Goal: Information Seeking & Learning: Learn about a topic

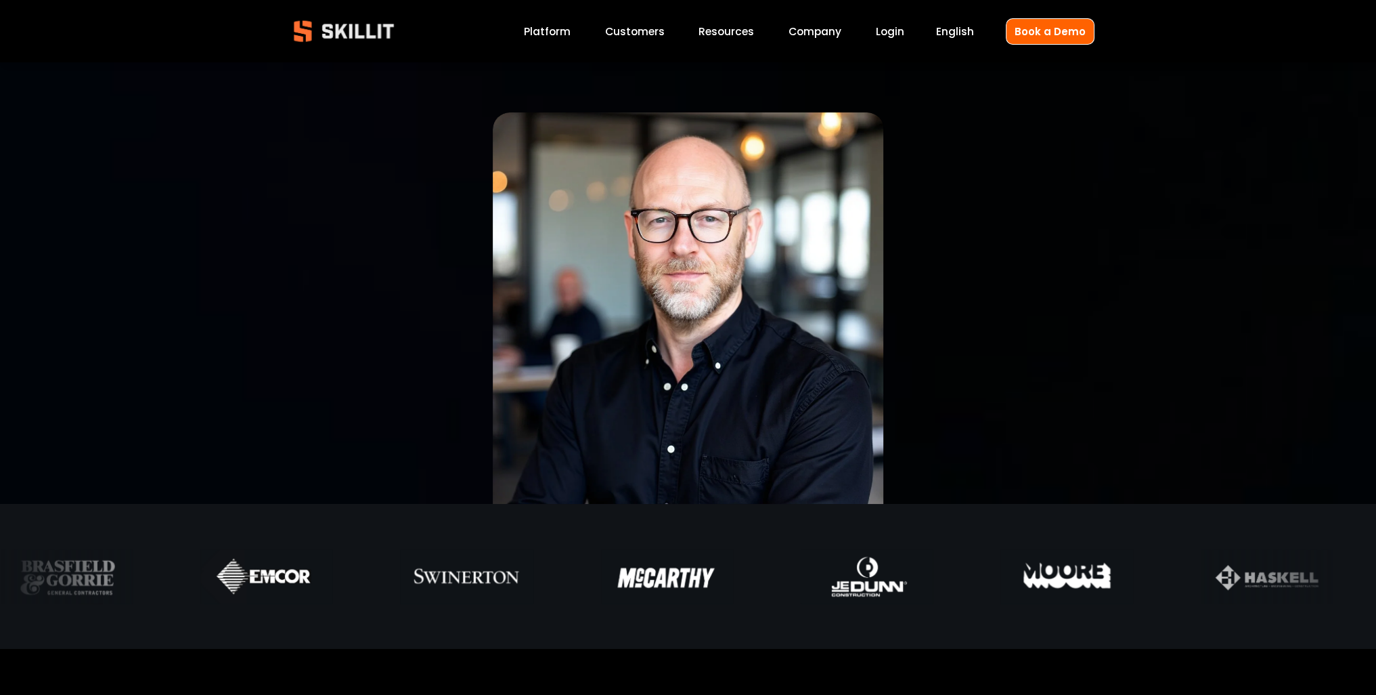
click at [348, 40] on img at bounding box center [343, 31] width 123 height 41
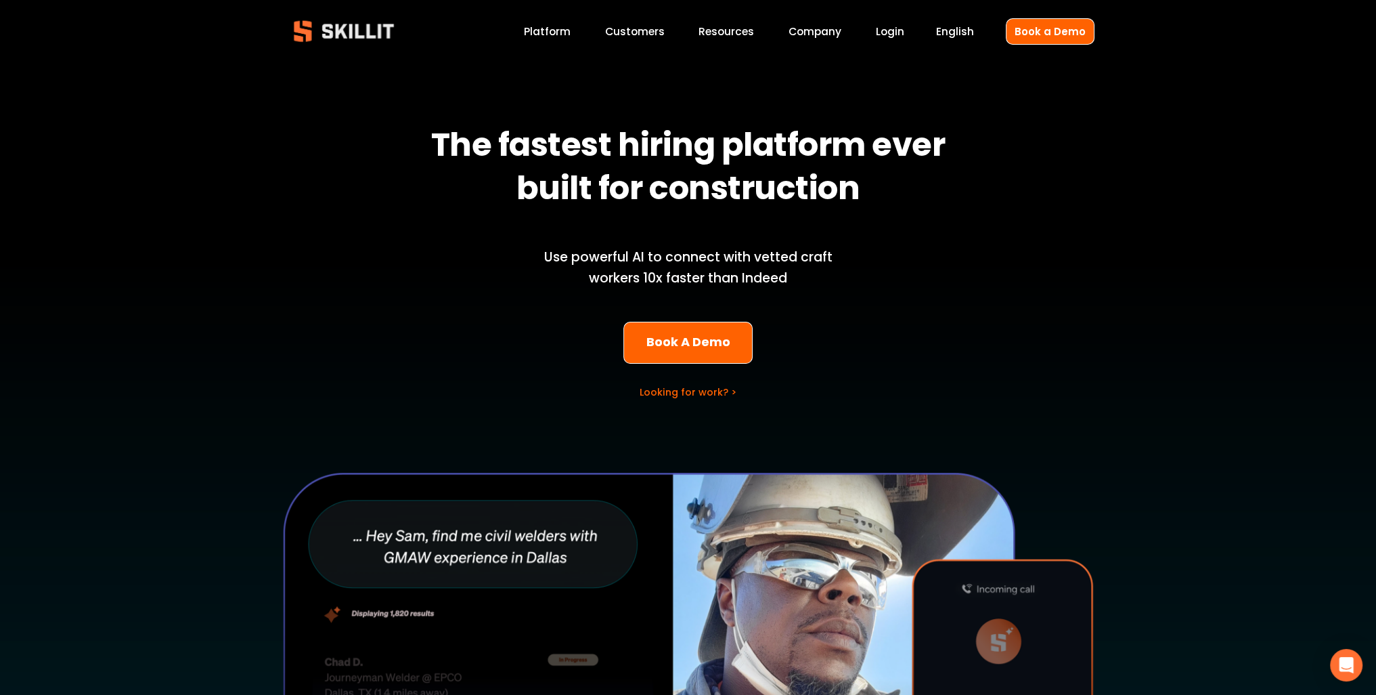
click at [537, 31] on link "Platform" at bounding box center [547, 31] width 47 height 18
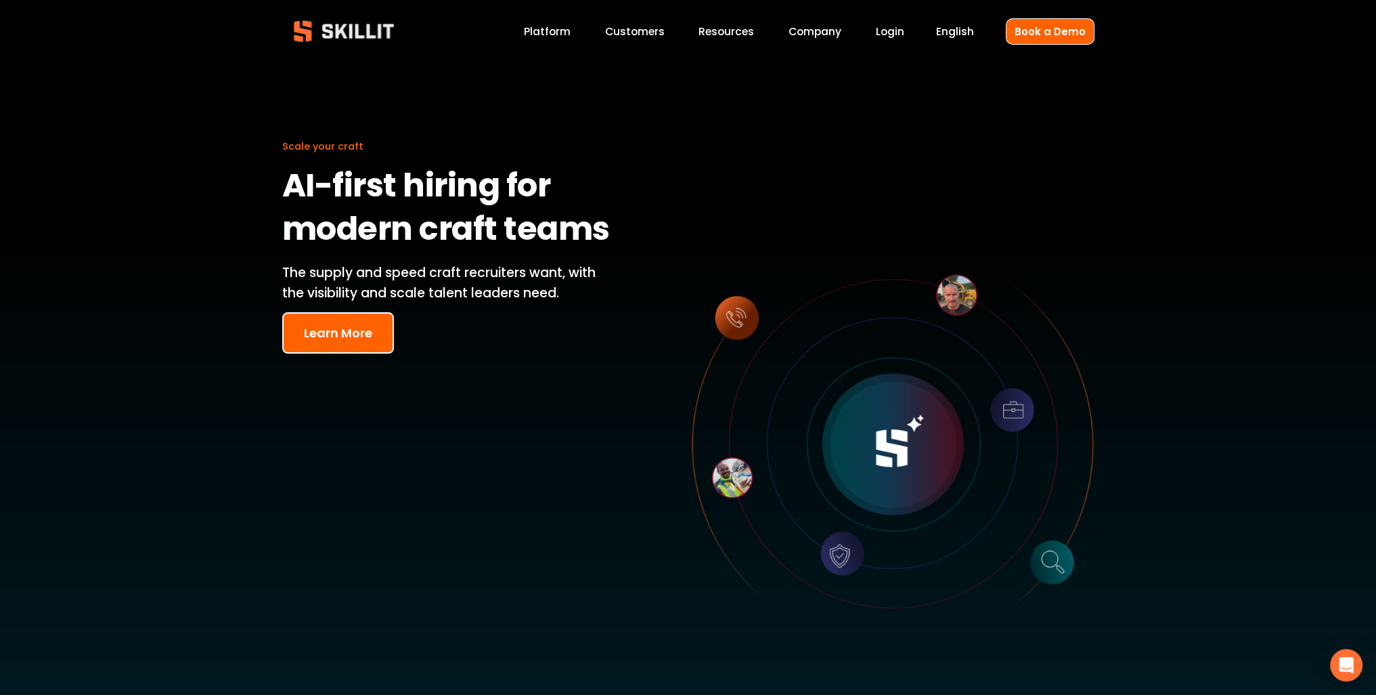
click at [623, 35] on link "Customers" at bounding box center [635, 31] width 60 height 18
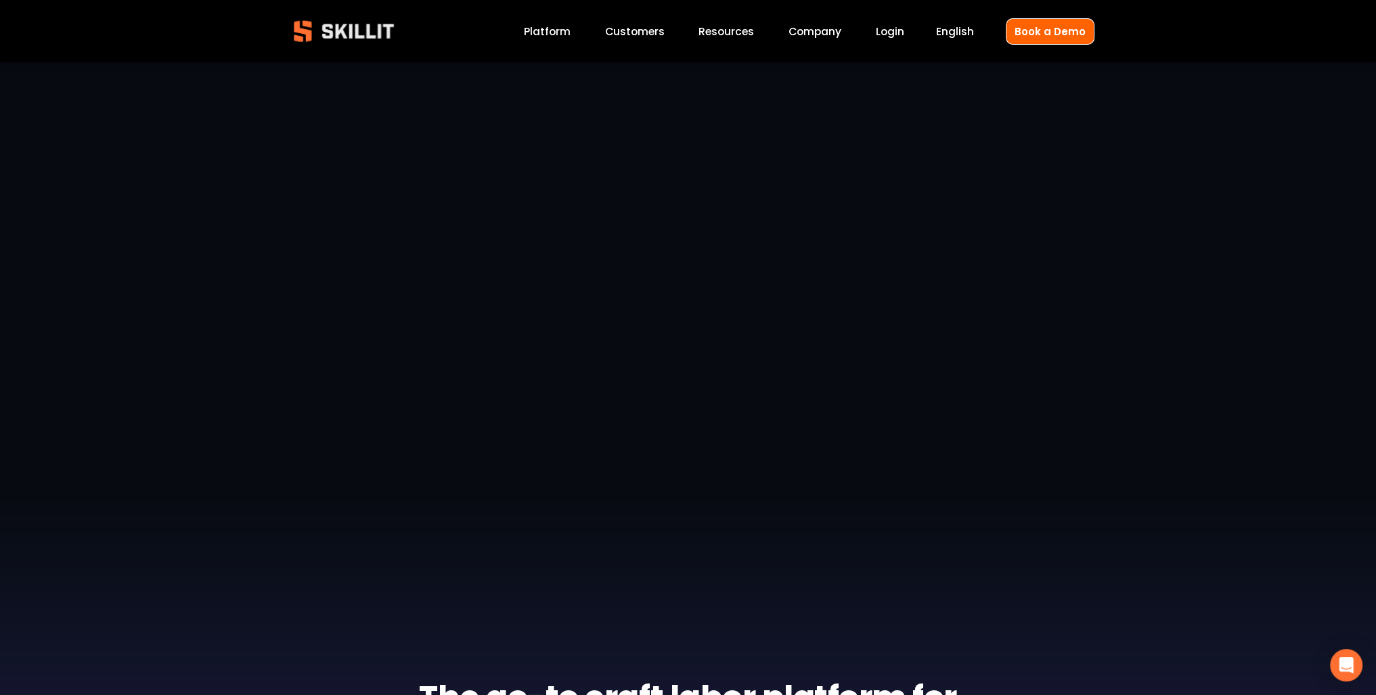
click at [367, 33] on img at bounding box center [343, 31] width 123 height 41
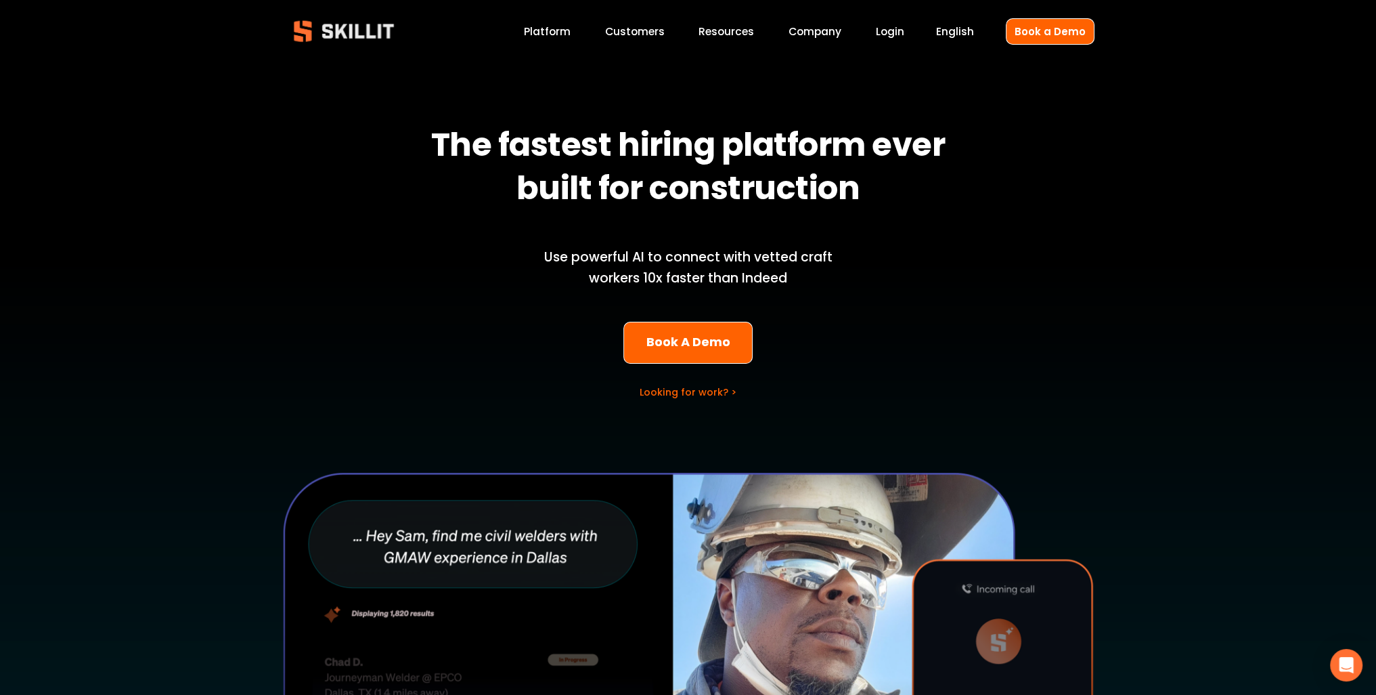
click at [0, 0] on div "Blog Pricing Help Center Labor Insights" at bounding box center [0, 0] width 0 height 0
click at [720, 24] on span "Resources" at bounding box center [727, 32] width 56 height 16
click at [0, 0] on span "Pricing" at bounding box center [0, 0] width 0 height 0
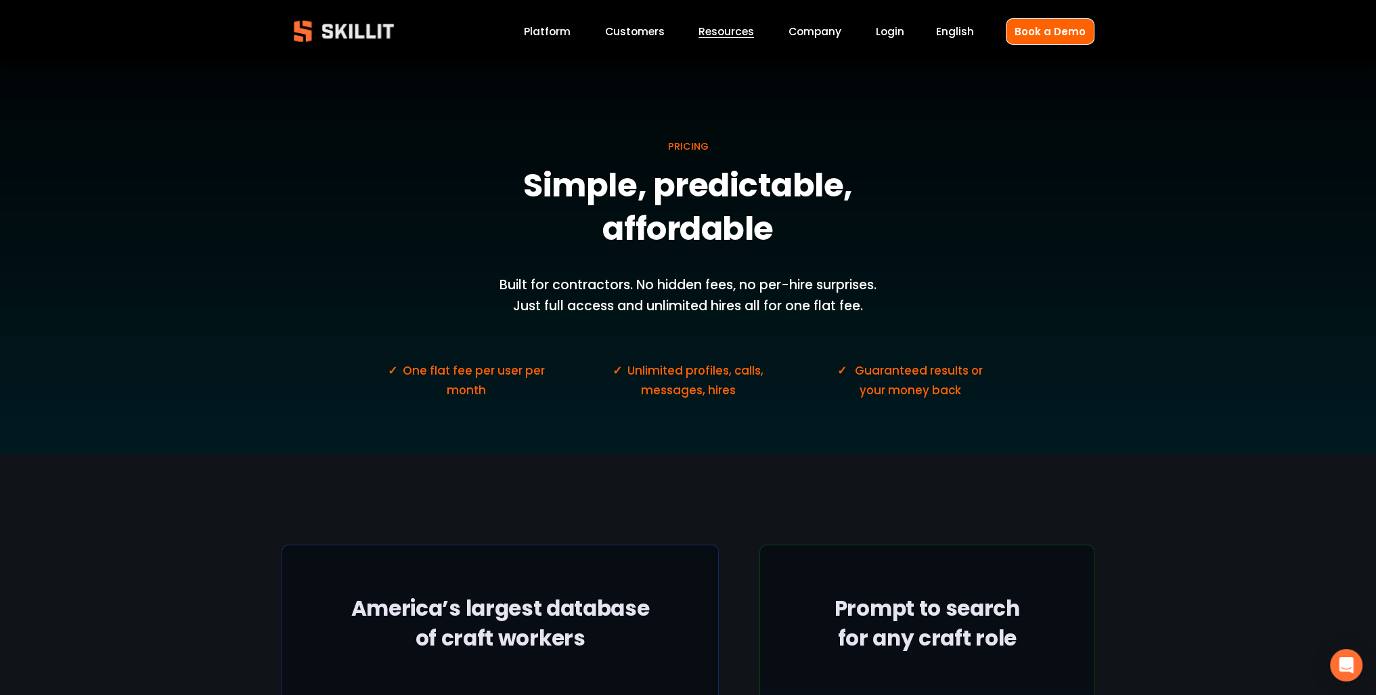
click at [376, 34] on img at bounding box center [343, 31] width 123 height 41
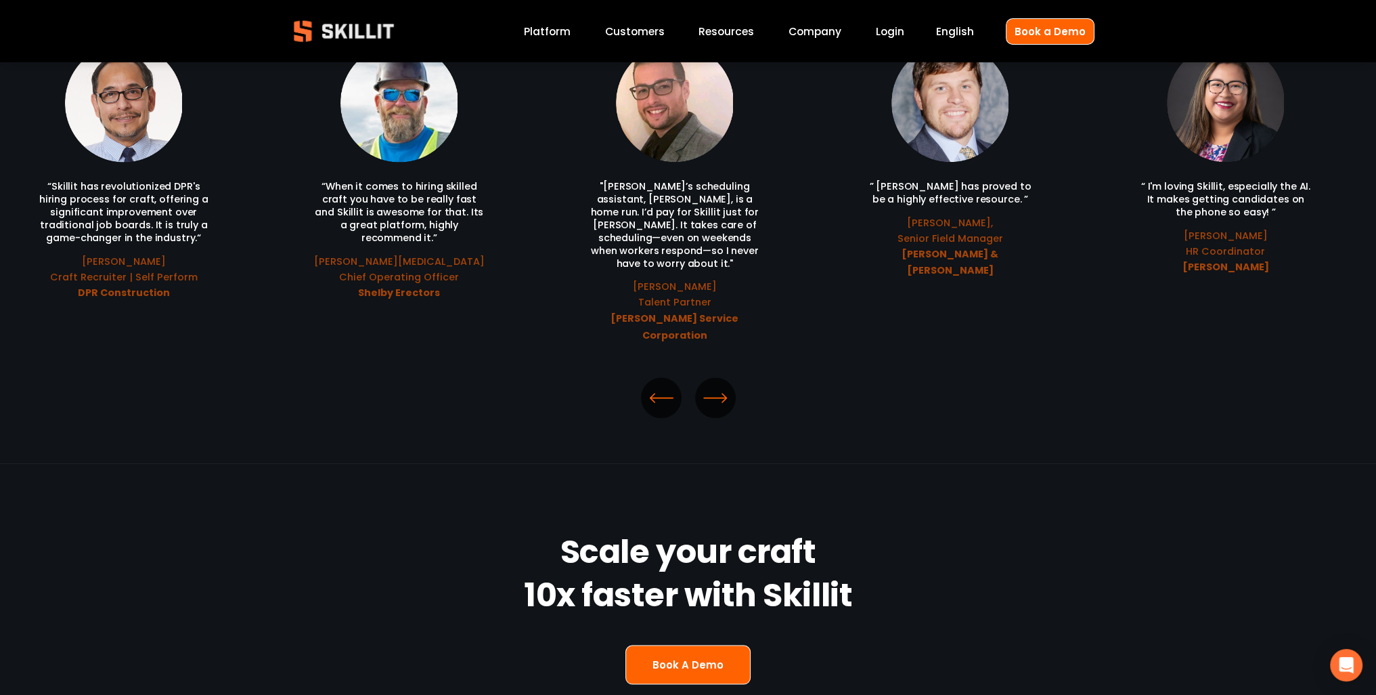
scroll to position [3114, 0]
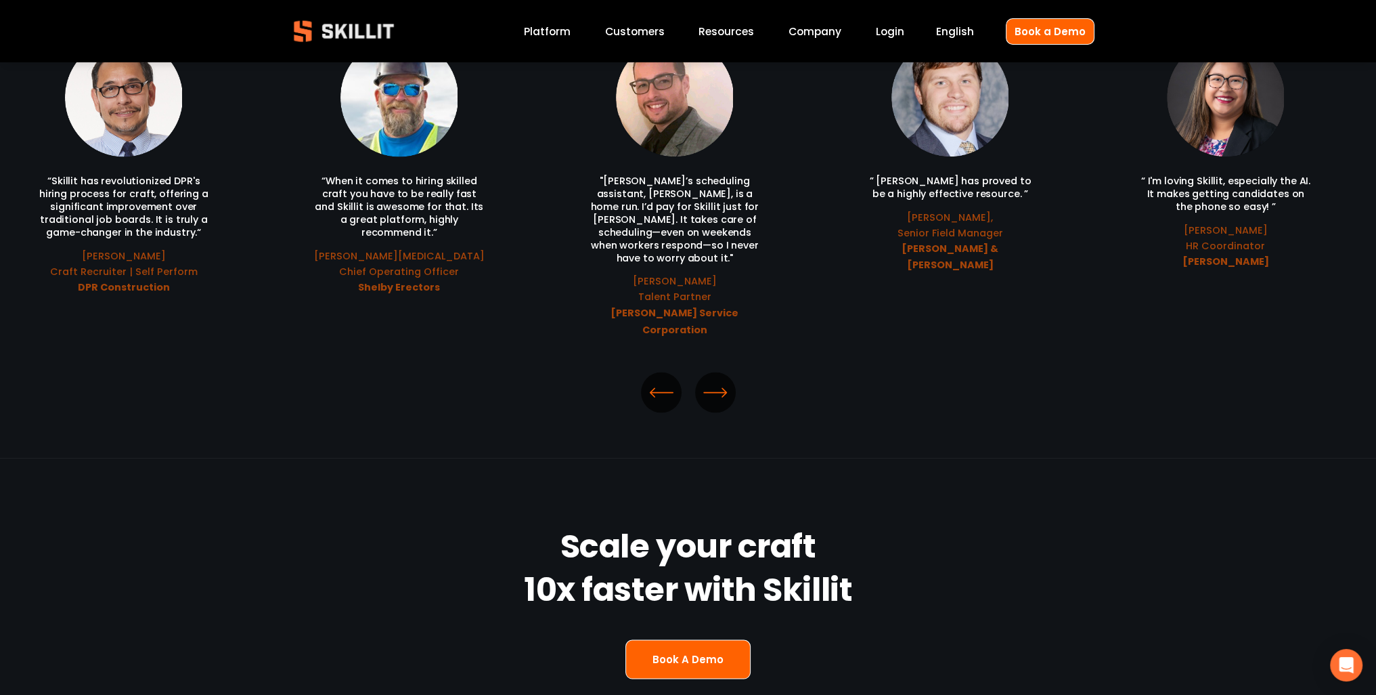
click at [721, 380] on icon "\a \a \a Next\a \a" at bounding box center [715, 392] width 24 height 24
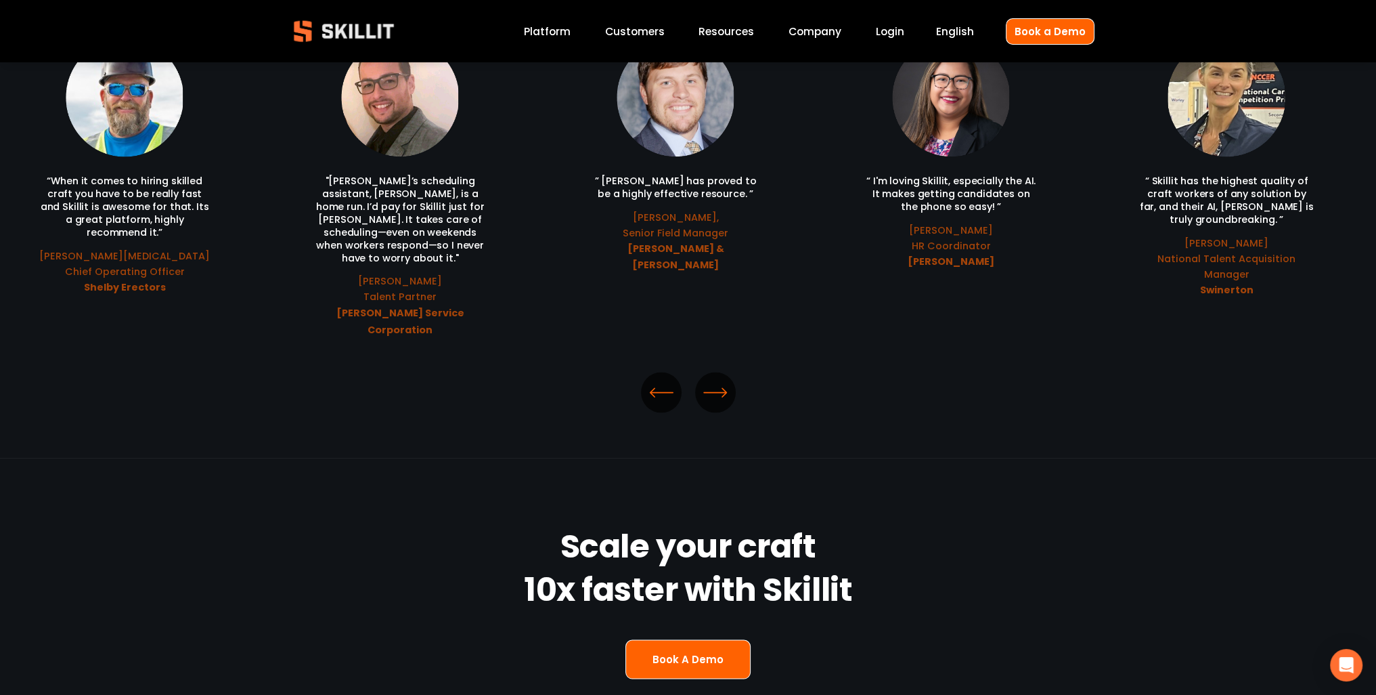
click at [720, 380] on icon "\a \a \a Next\a \a" at bounding box center [715, 392] width 24 height 24
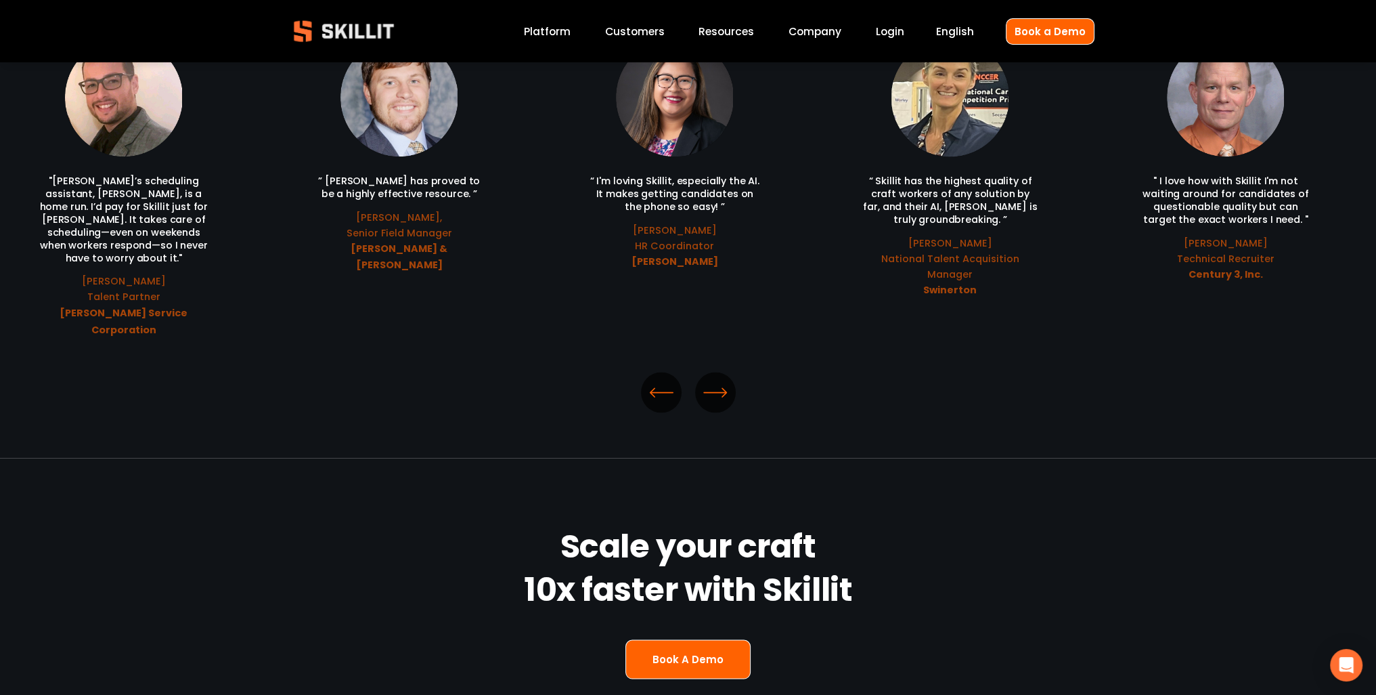
click at [720, 380] on icon "\a \a \a Next\a \a" at bounding box center [715, 392] width 24 height 24
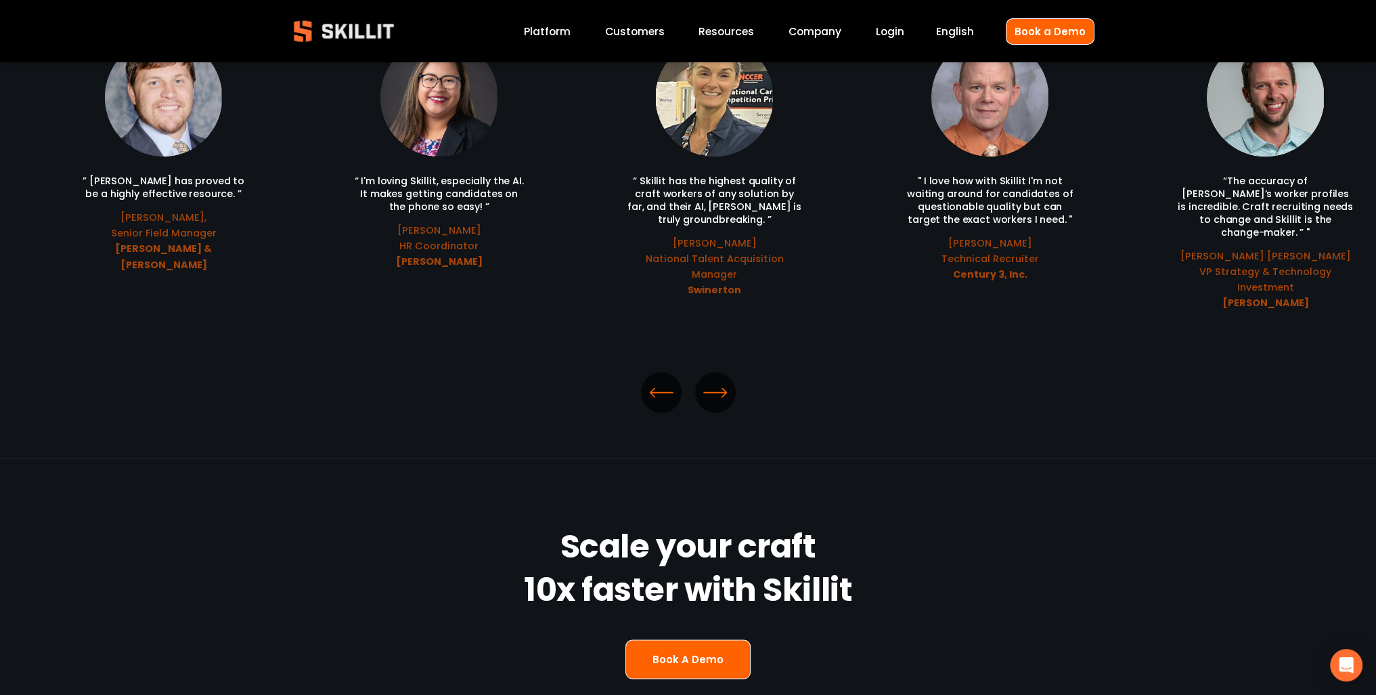
click at [720, 380] on icon "\a \a \a Next\a \a" at bounding box center [715, 392] width 24 height 24
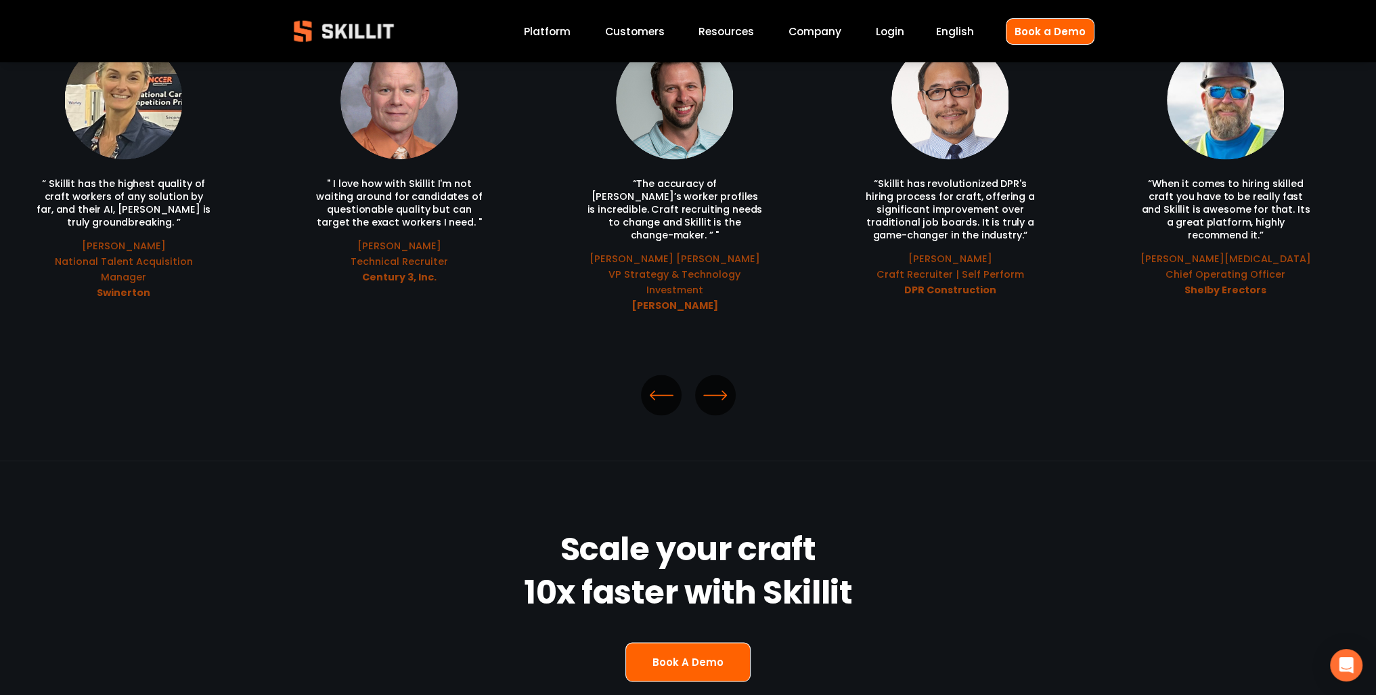
scroll to position [2844, 0]
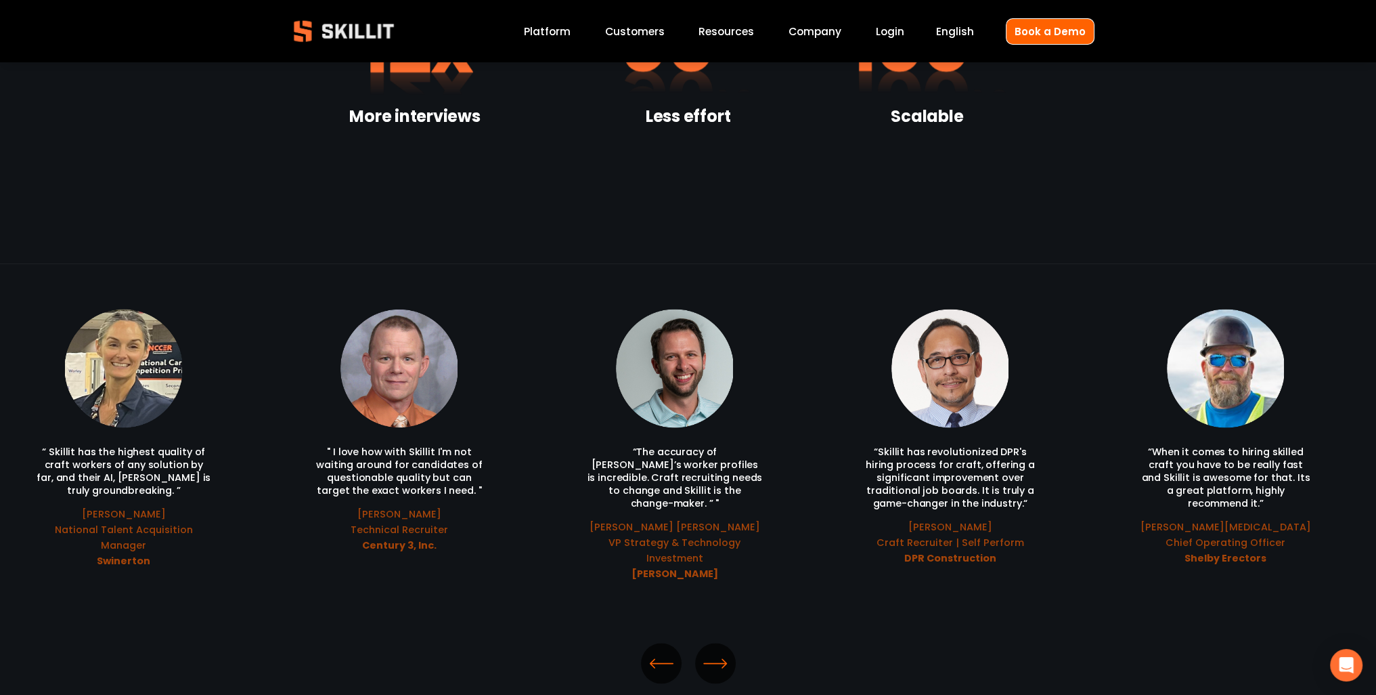
click at [729, 643] on div "\a \a \a Next\a \a" at bounding box center [715, 663] width 41 height 41
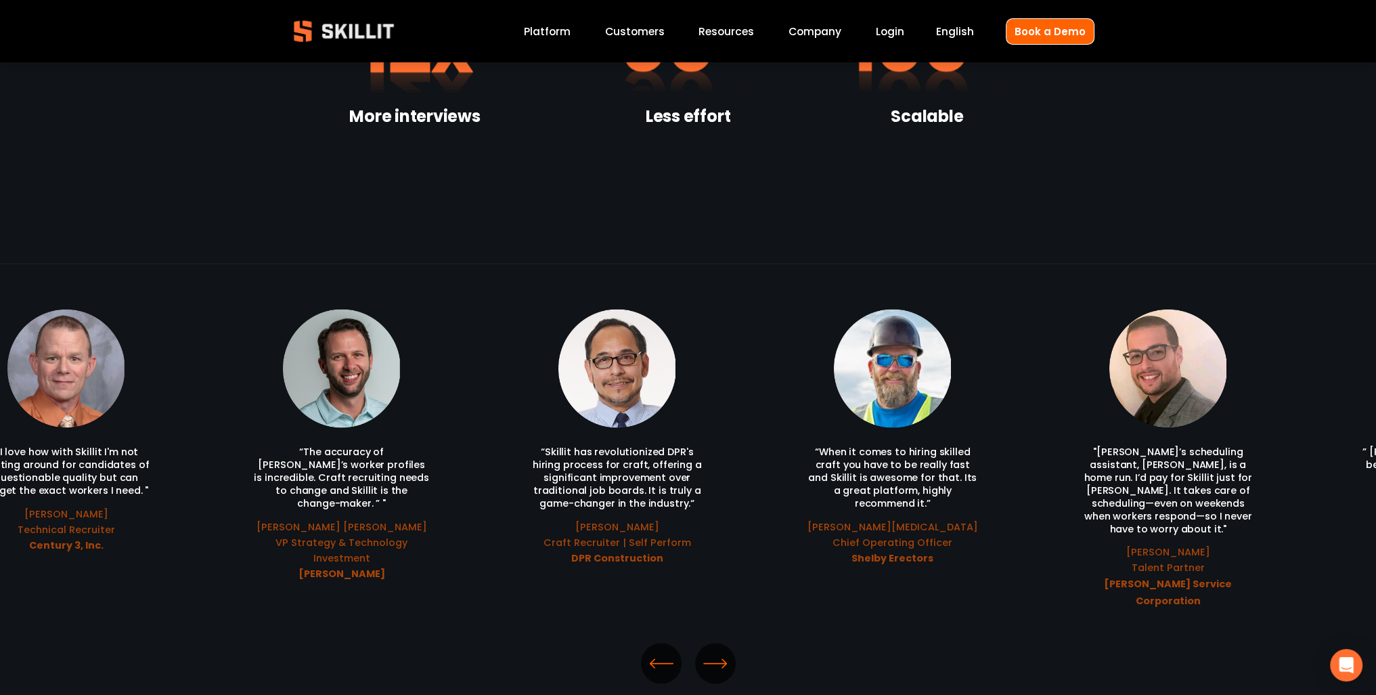
click at [729, 643] on div "\a \a \a Next\a \a" at bounding box center [715, 663] width 41 height 41
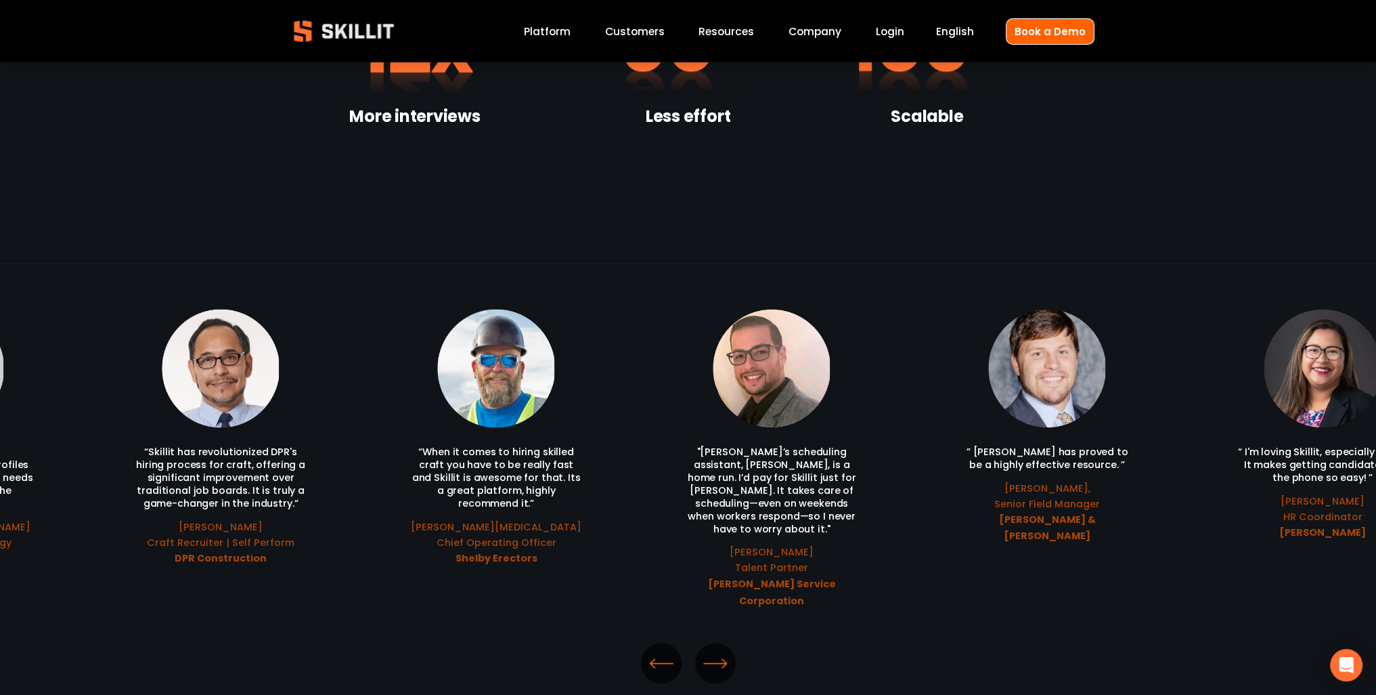
click at [729, 643] on div "\a \a \a Next\a \a" at bounding box center [715, 663] width 41 height 41
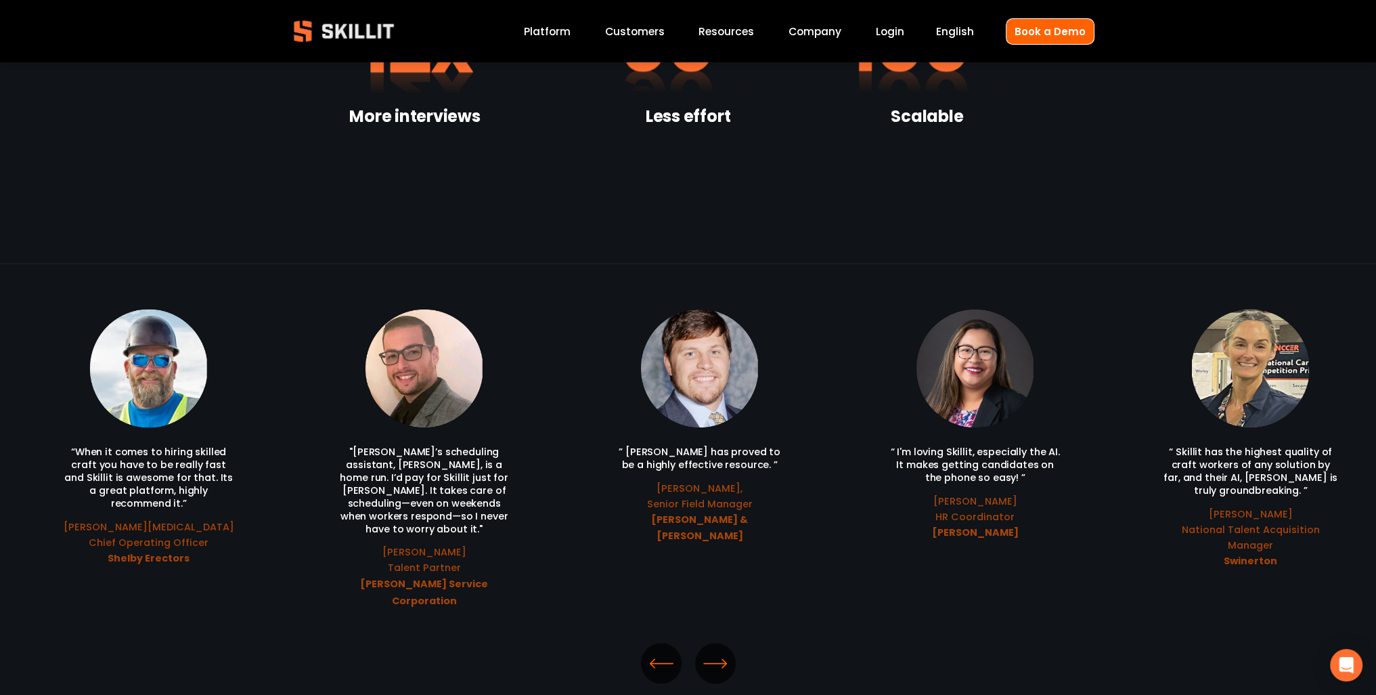
click at [729, 643] on div "\a \a \a Next\a \a" at bounding box center [715, 663] width 41 height 41
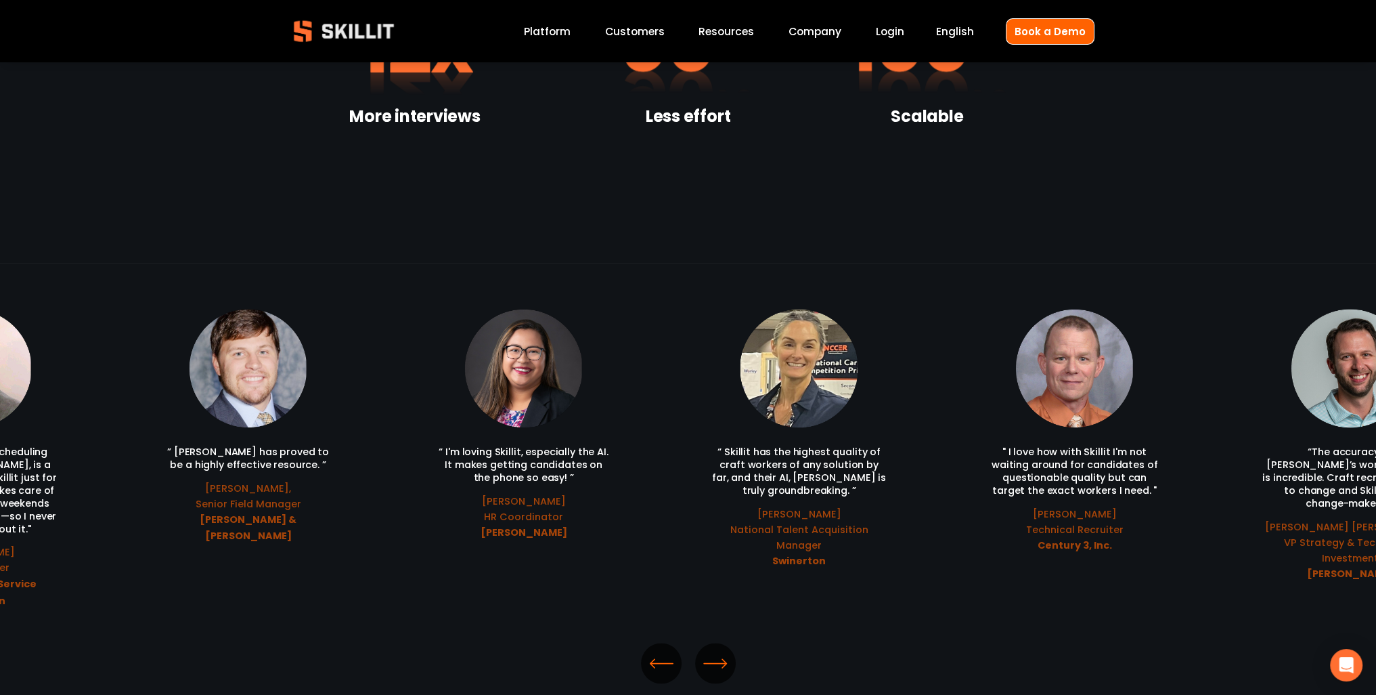
click at [729, 643] on div "\a \a \a Next\a \a" at bounding box center [715, 663] width 41 height 41
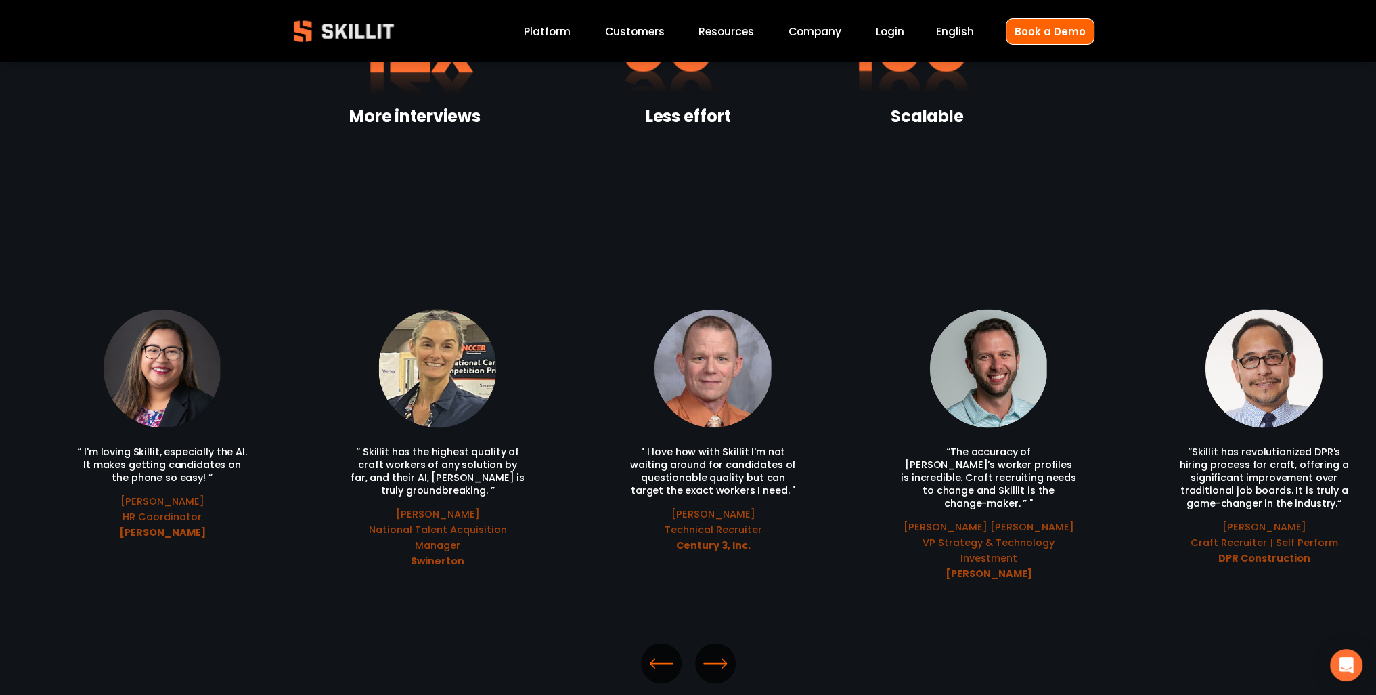
click at [729, 643] on div "\a \a \a Next\a \a" at bounding box center [715, 663] width 41 height 41
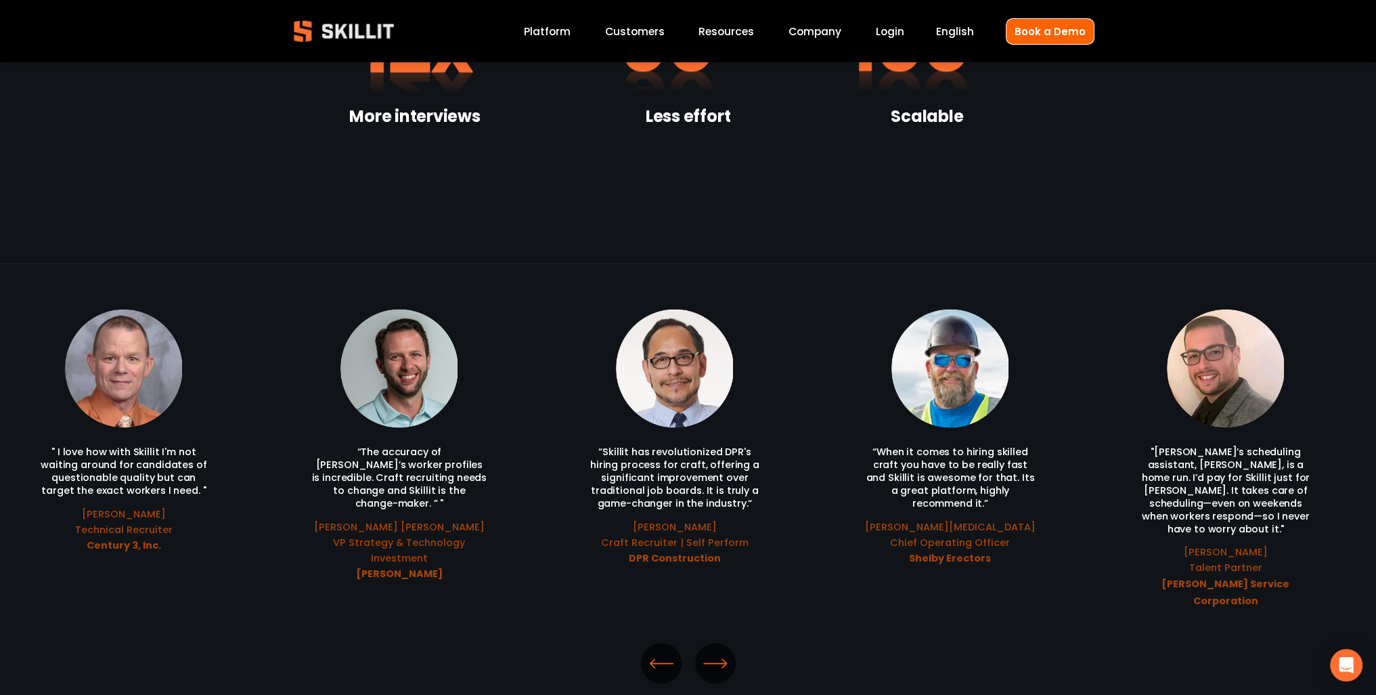
click at [729, 643] on div "\a \a \a Next\a \a" at bounding box center [715, 663] width 41 height 41
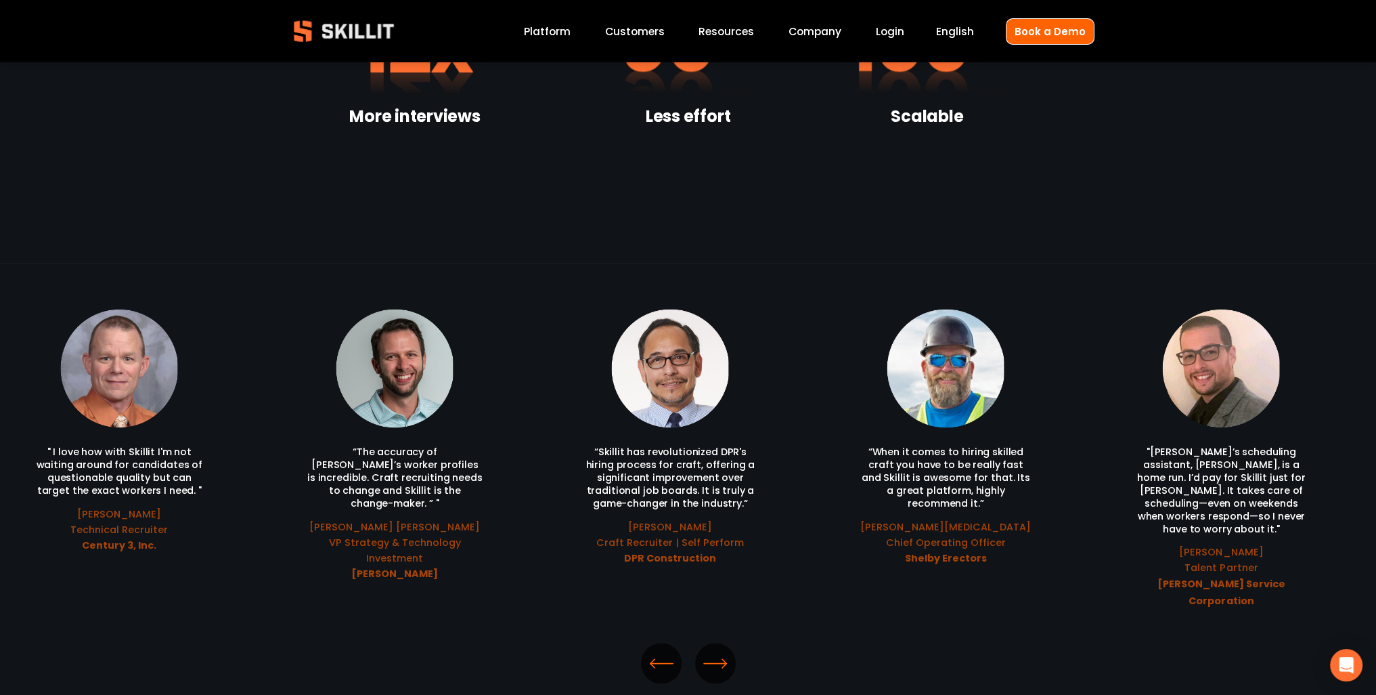
click at [729, 643] on div "\a \a \a Next\a \a" at bounding box center [715, 663] width 41 height 41
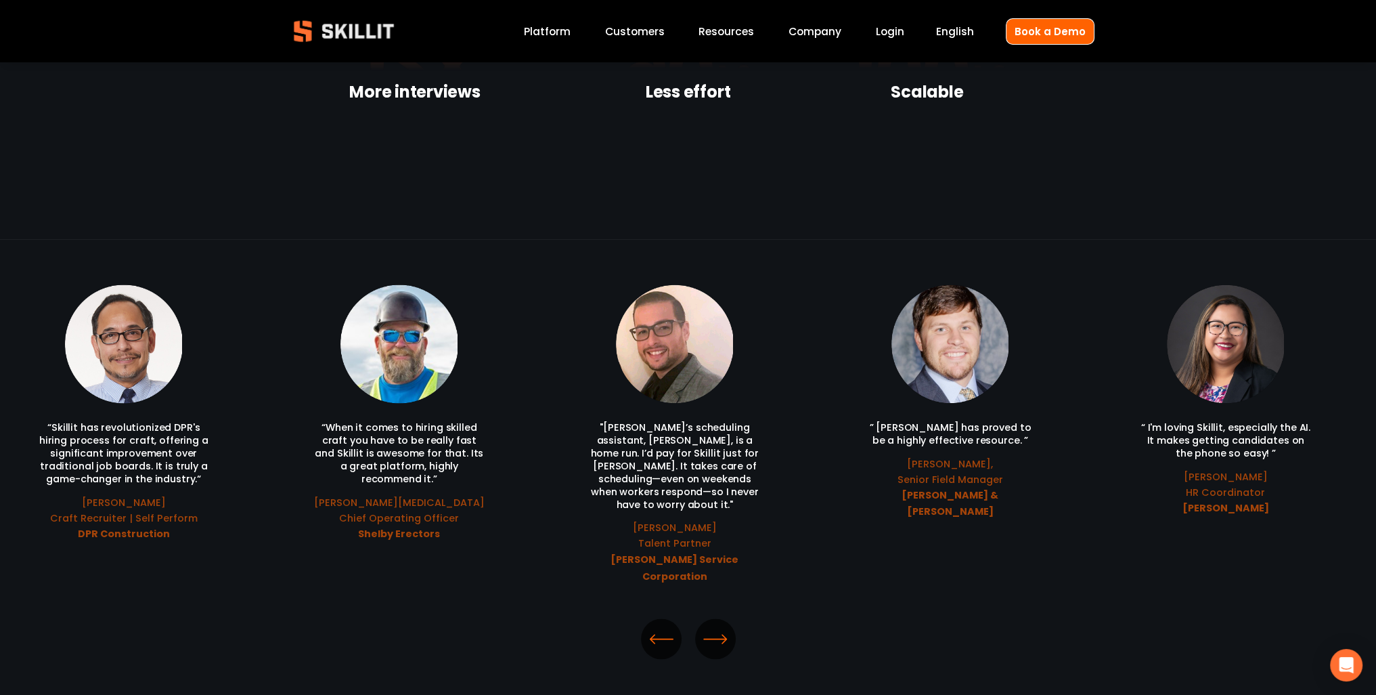
scroll to position [2911, 0]
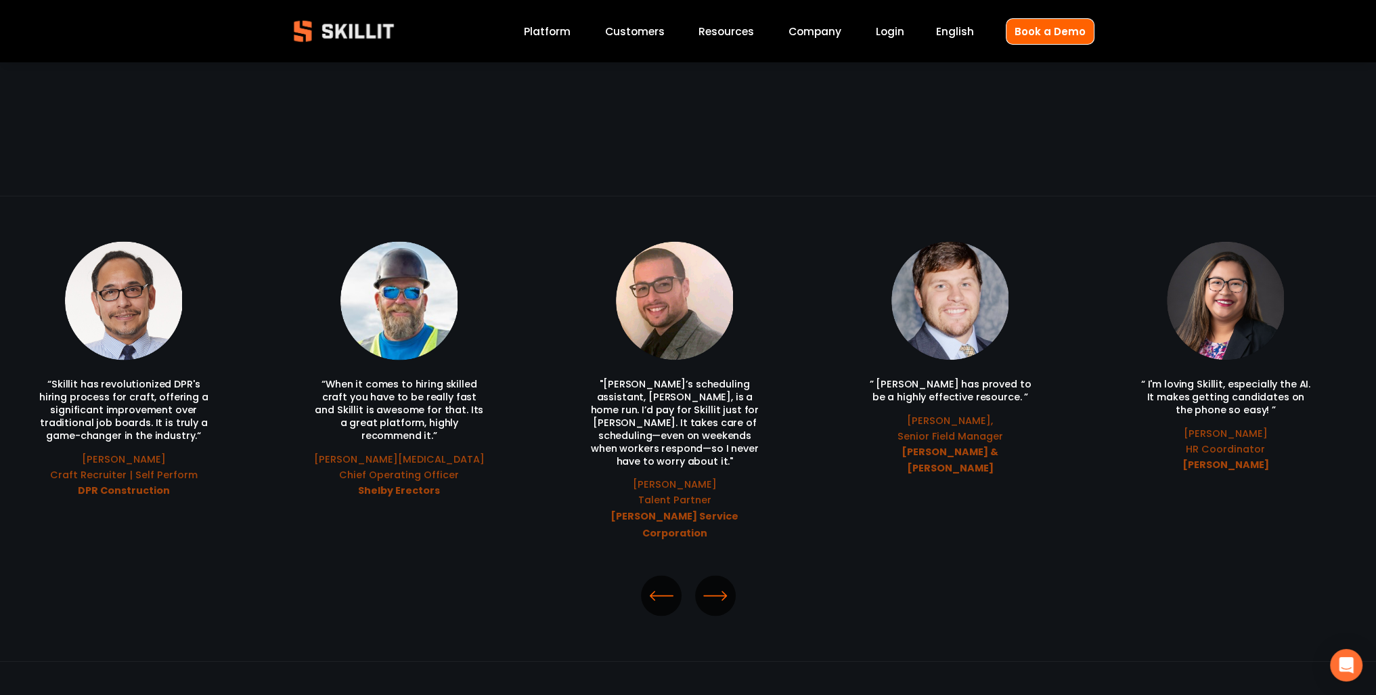
click at [711, 583] on icon "\a \a \a Next\a \a" at bounding box center [715, 595] width 24 height 24
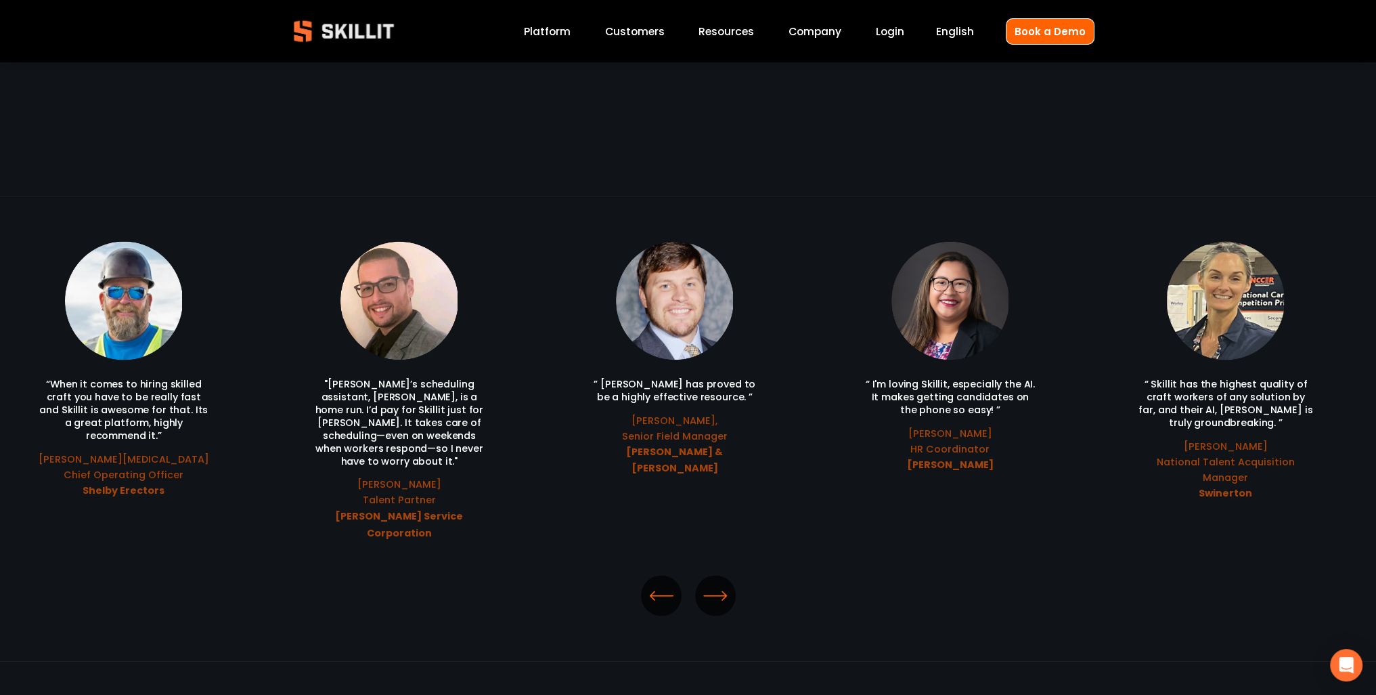
click at [711, 583] on icon "\a \a \a Next\a \a" at bounding box center [715, 595] width 24 height 24
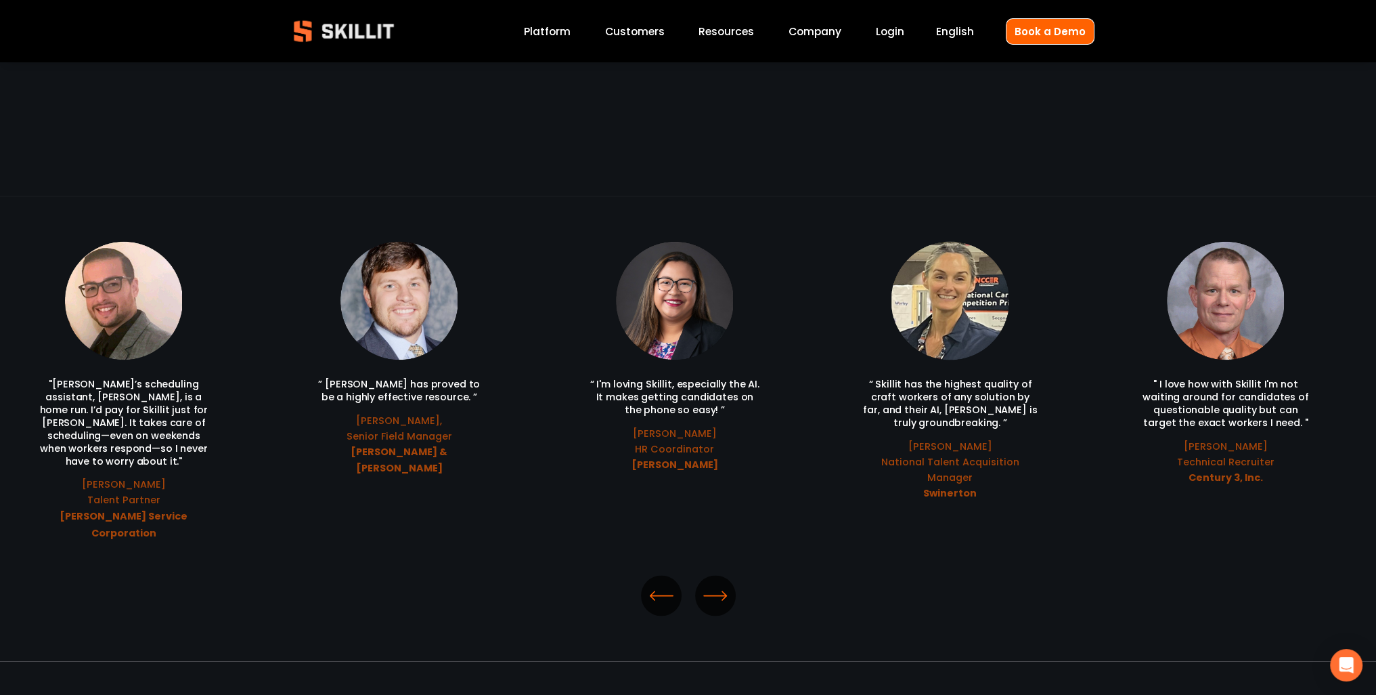
click at [711, 583] on icon "\a \a \a Next\a \a" at bounding box center [715, 595] width 24 height 24
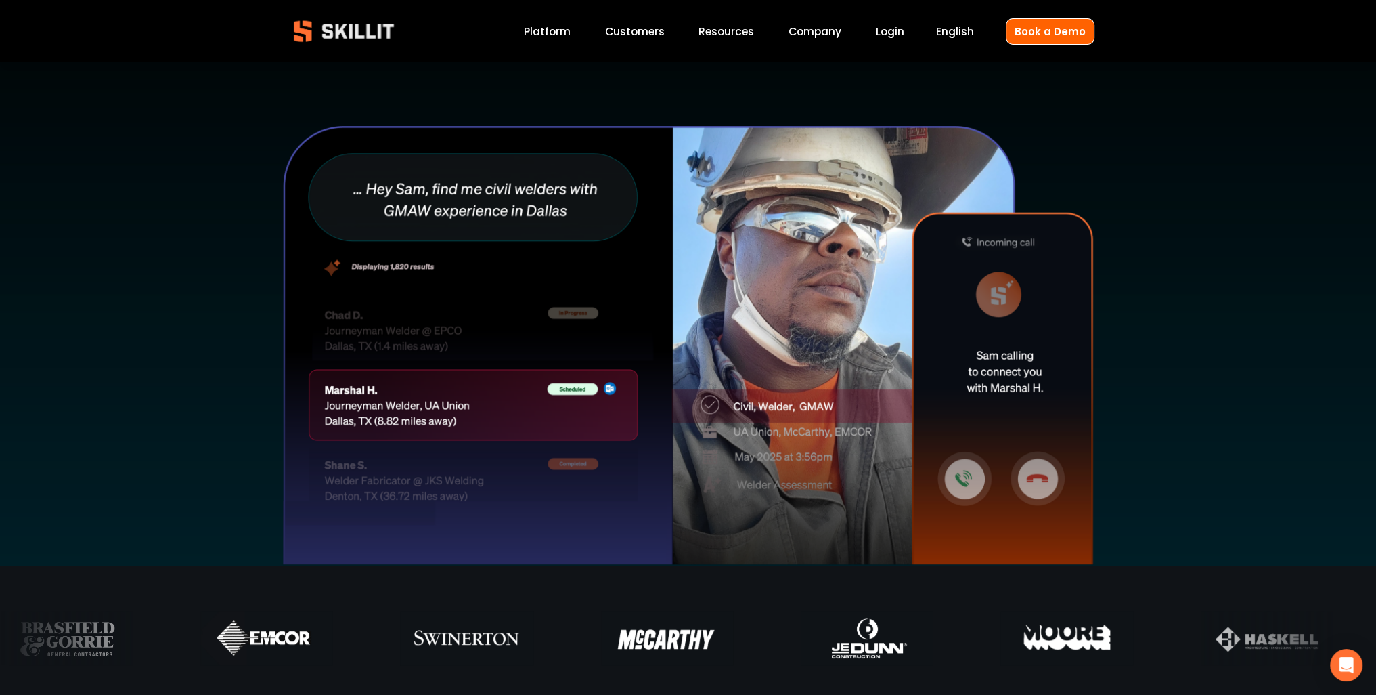
scroll to position [339, 0]
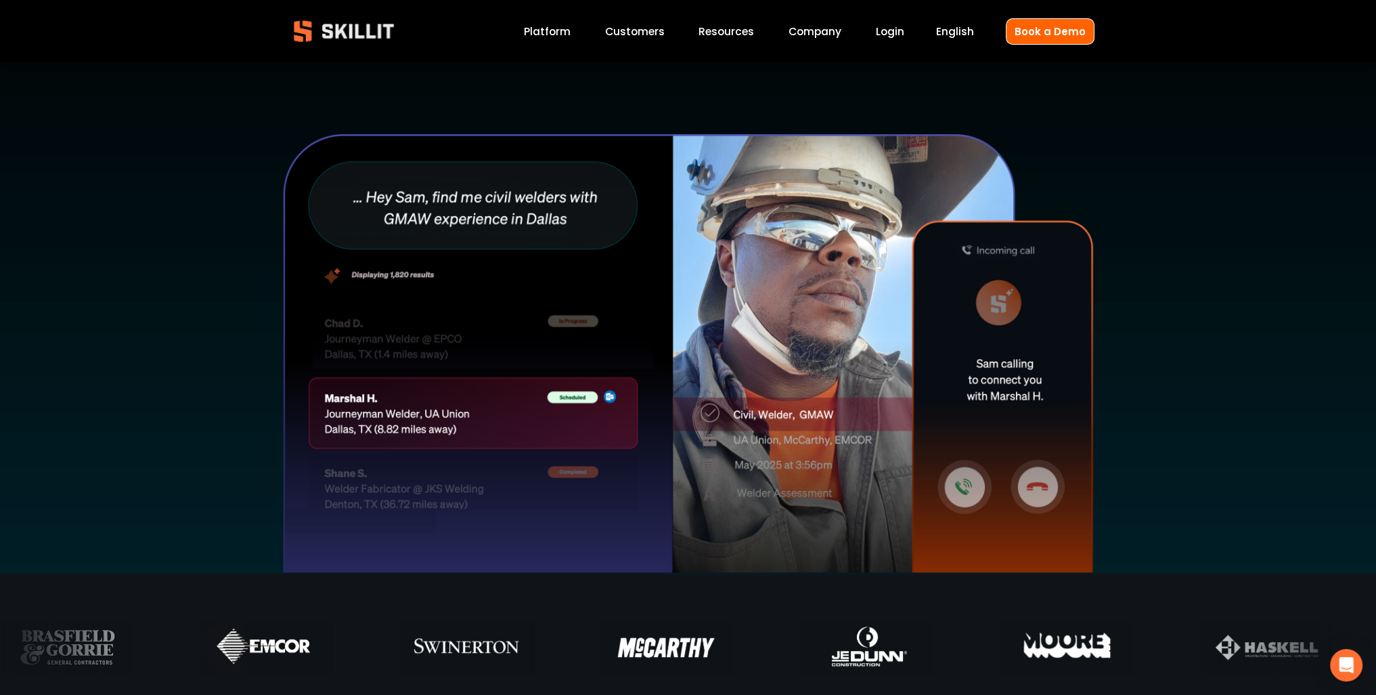
click at [571, 34] on link "Platform" at bounding box center [547, 31] width 47 height 18
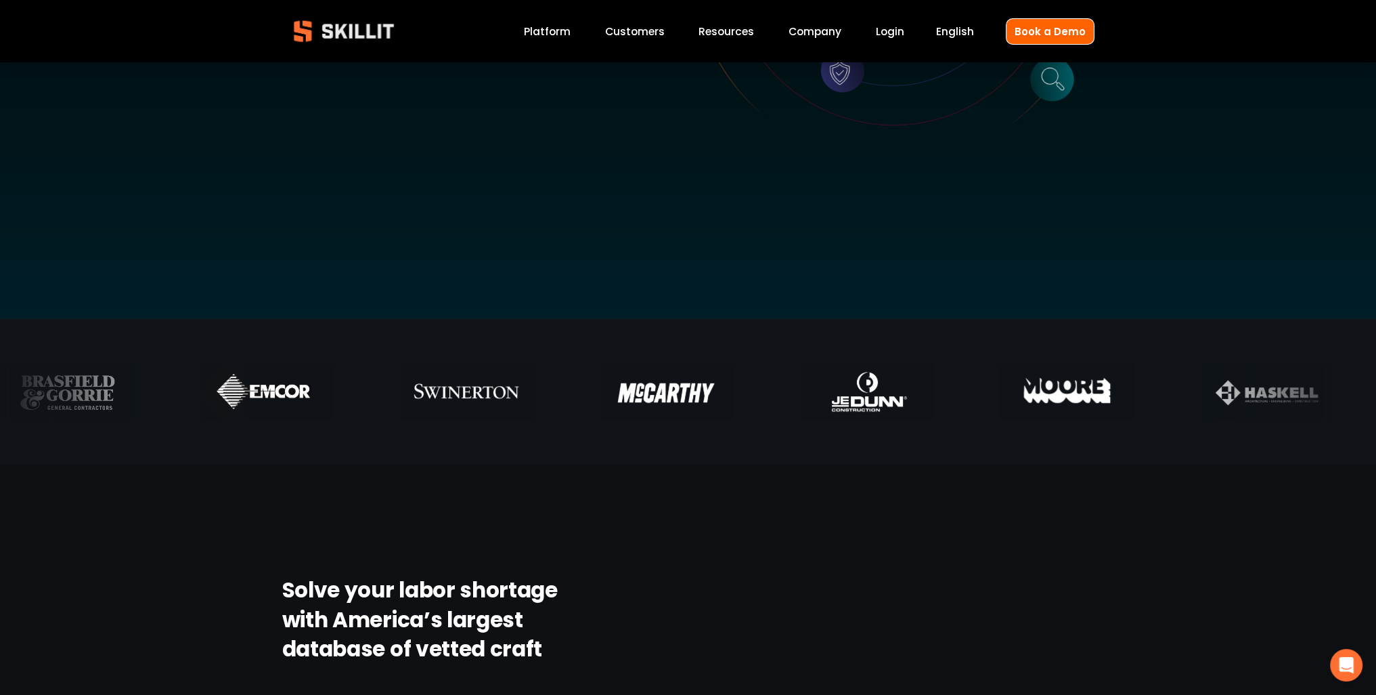
scroll to position [271, 0]
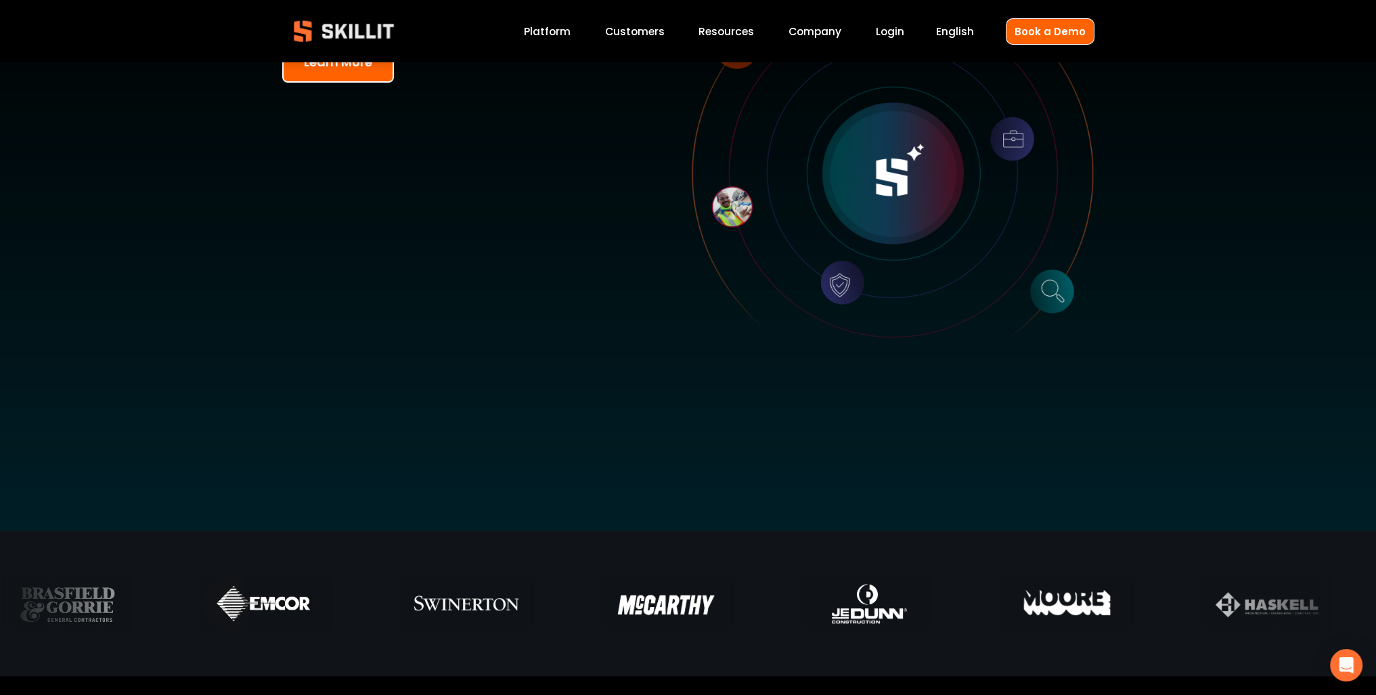
click at [631, 35] on link "Customers" at bounding box center [635, 31] width 60 height 18
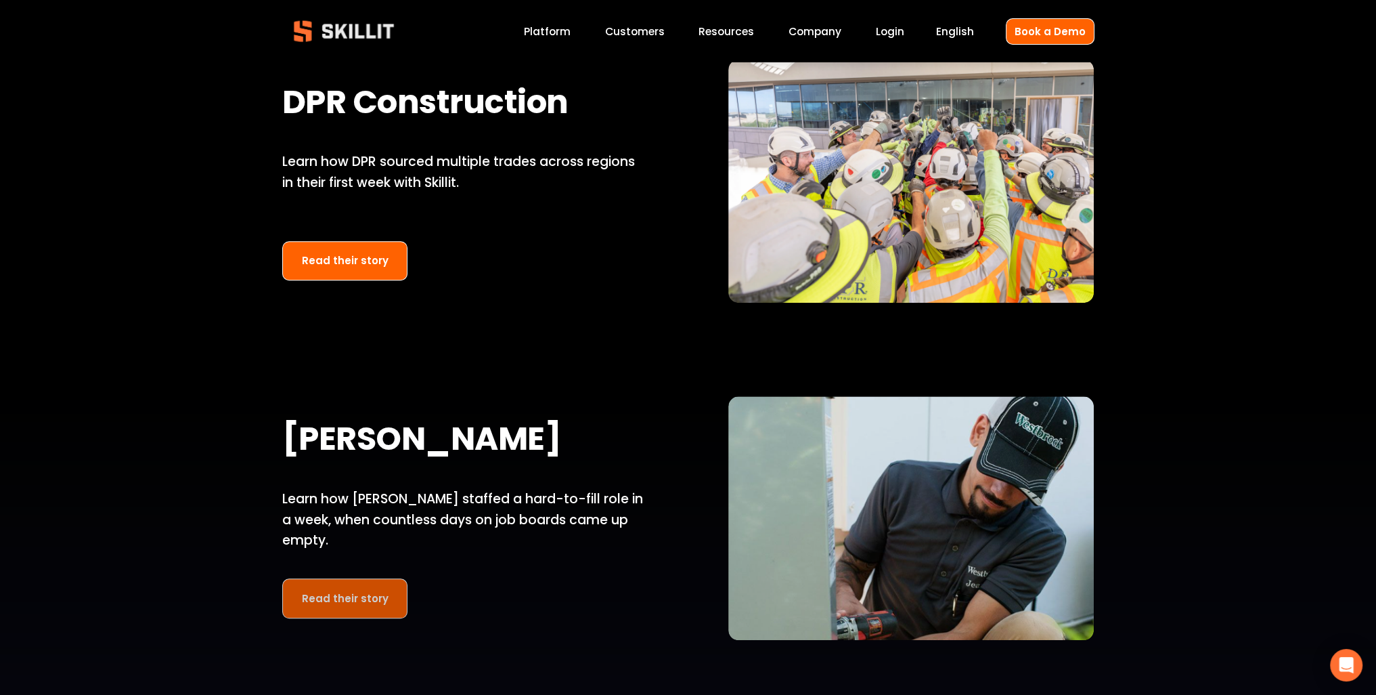
scroll to position [1354, 0]
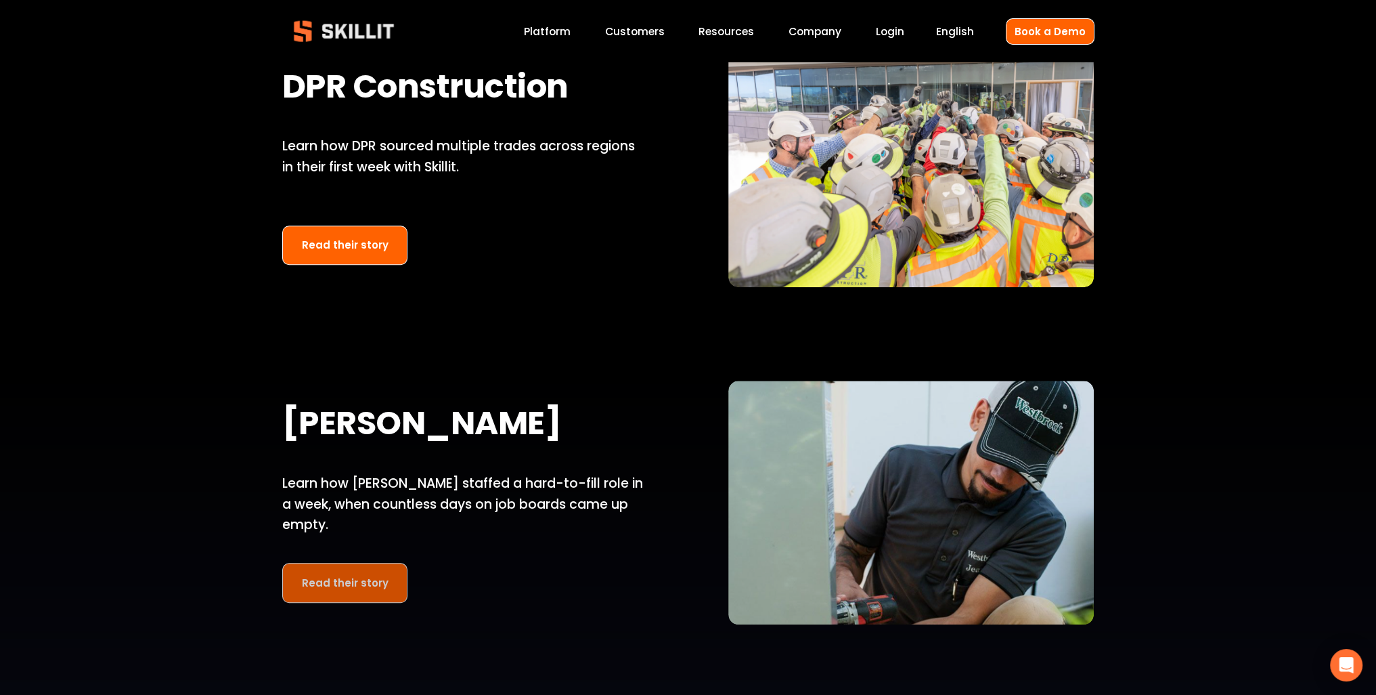
click at [350, 588] on link "Read their story" at bounding box center [345, 583] width 126 height 40
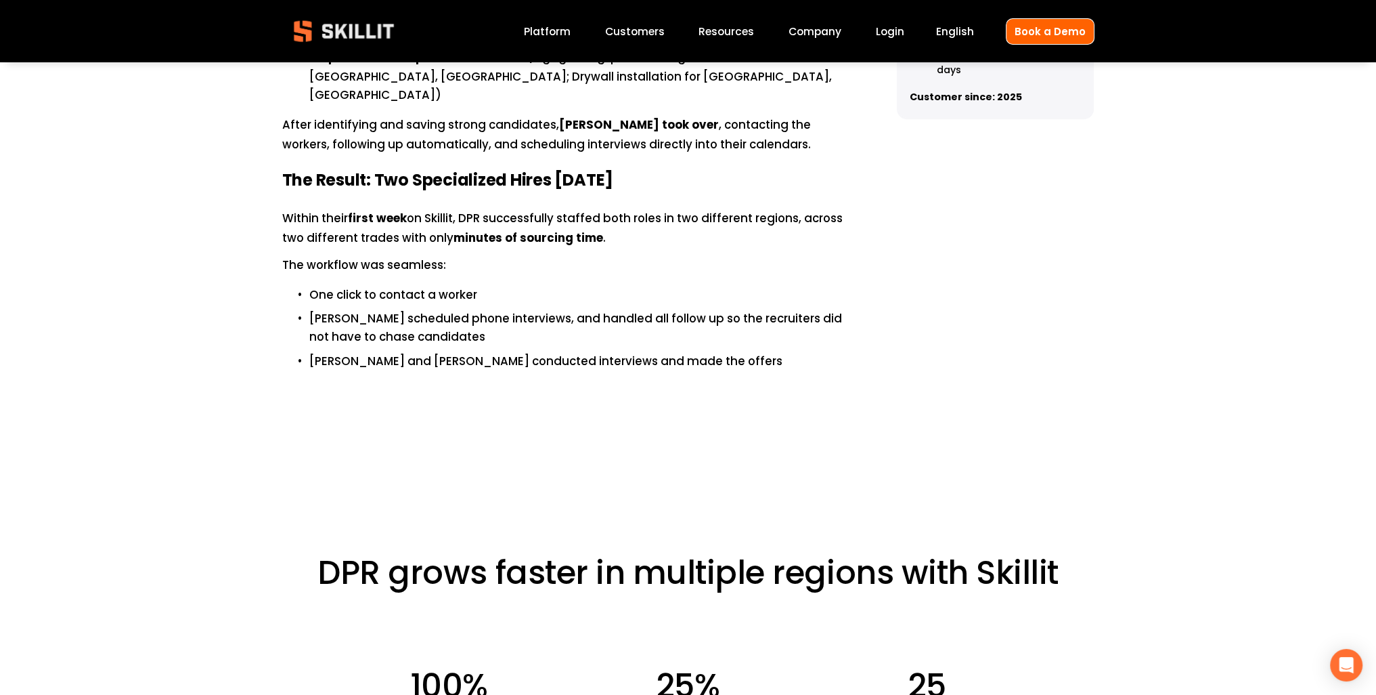
scroll to position [1083, 0]
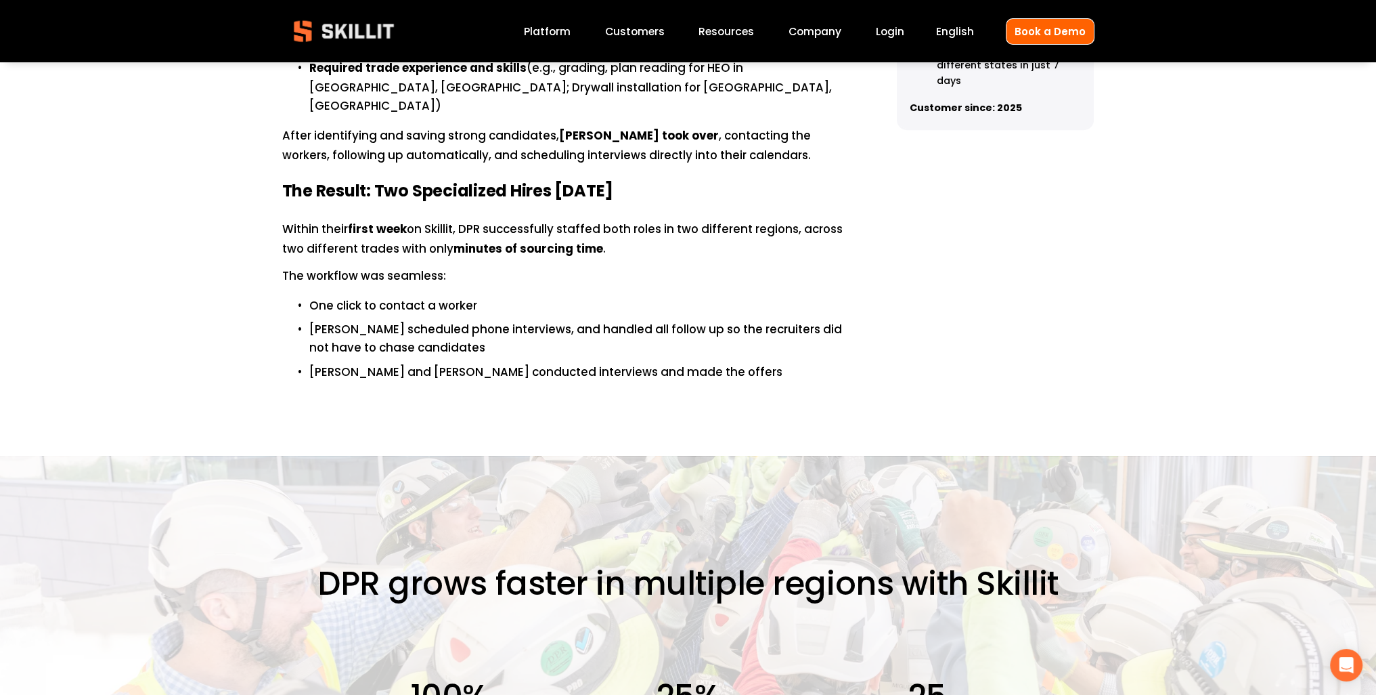
click at [817, 31] on link "Company" at bounding box center [815, 31] width 53 height 18
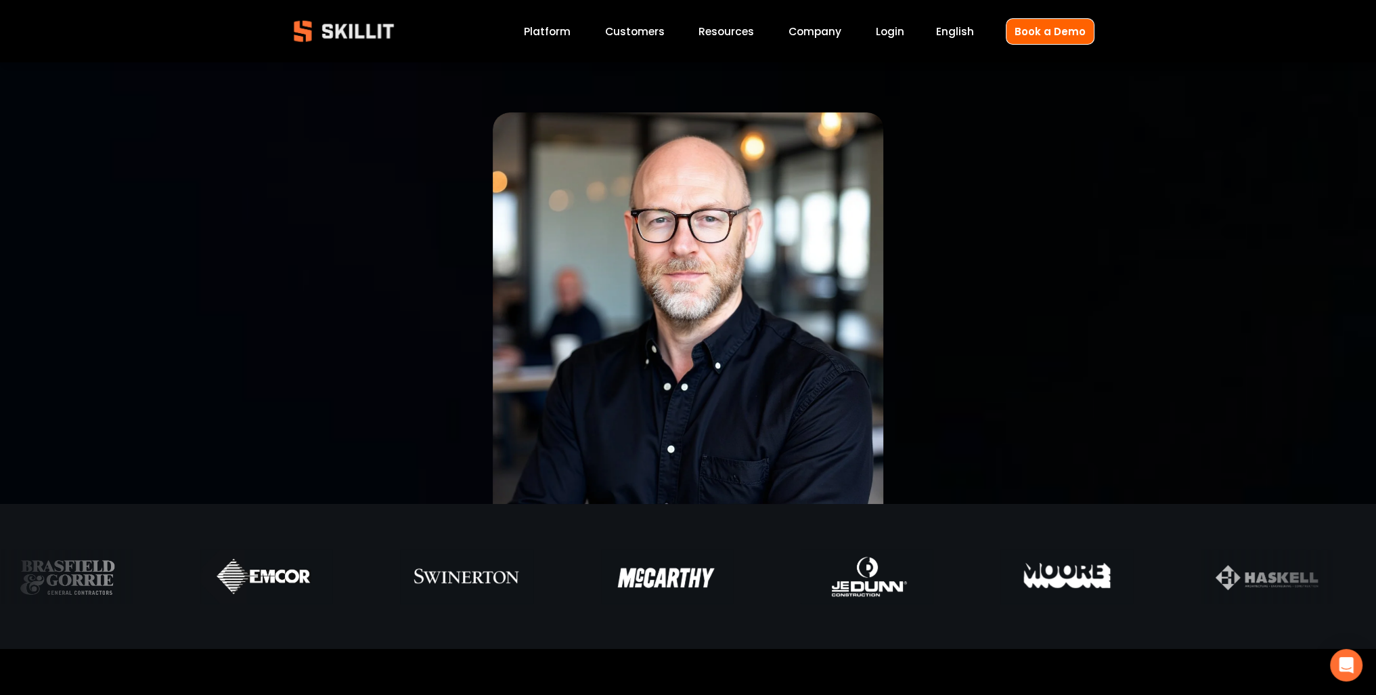
click at [540, 33] on link "Platform" at bounding box center [547, 31] width 47 height 18
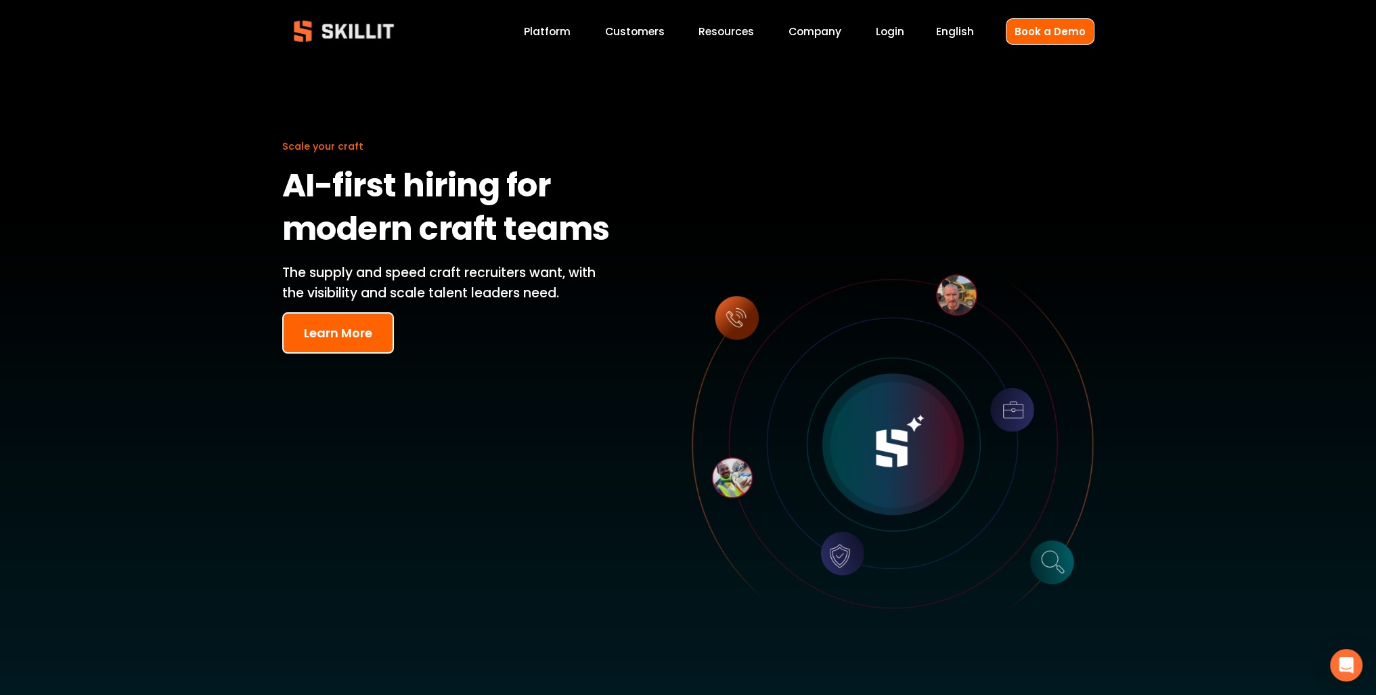
click at [366, 320] on button "Learn More" at bounding box center [338, 332] width 112 height 41
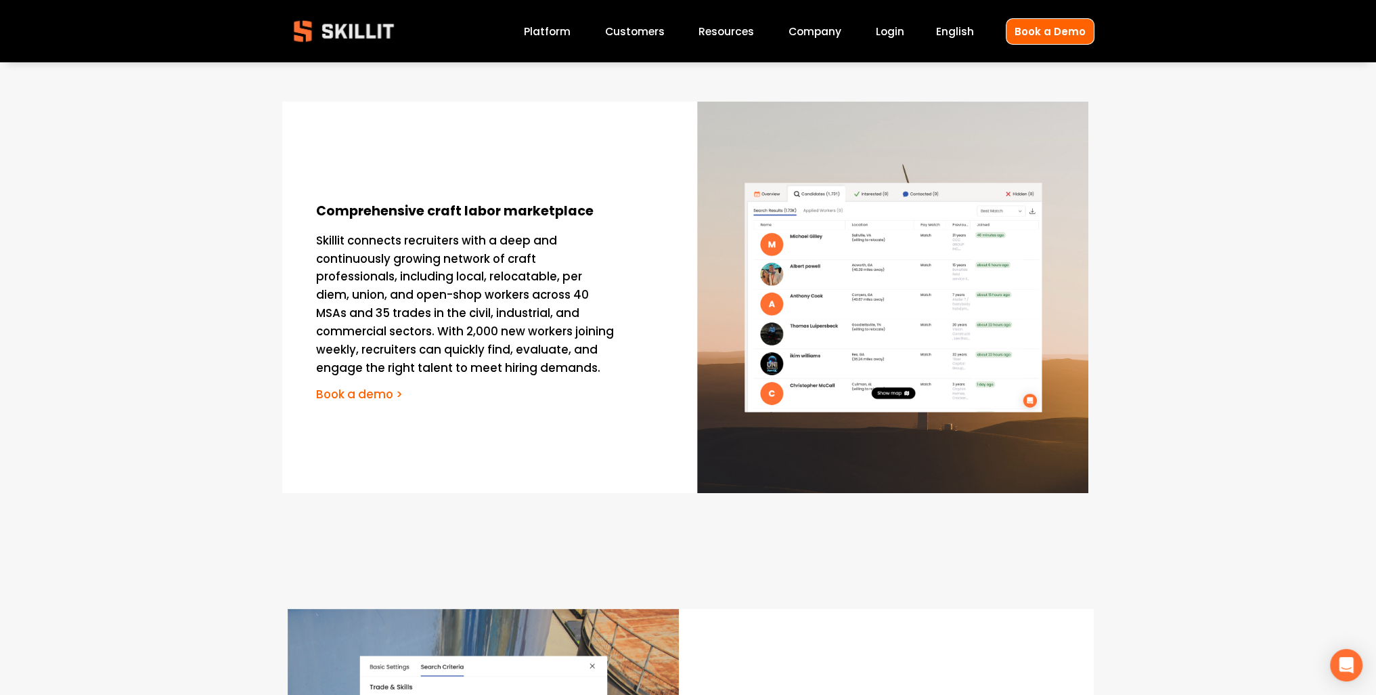
scroll to position [135, 0]
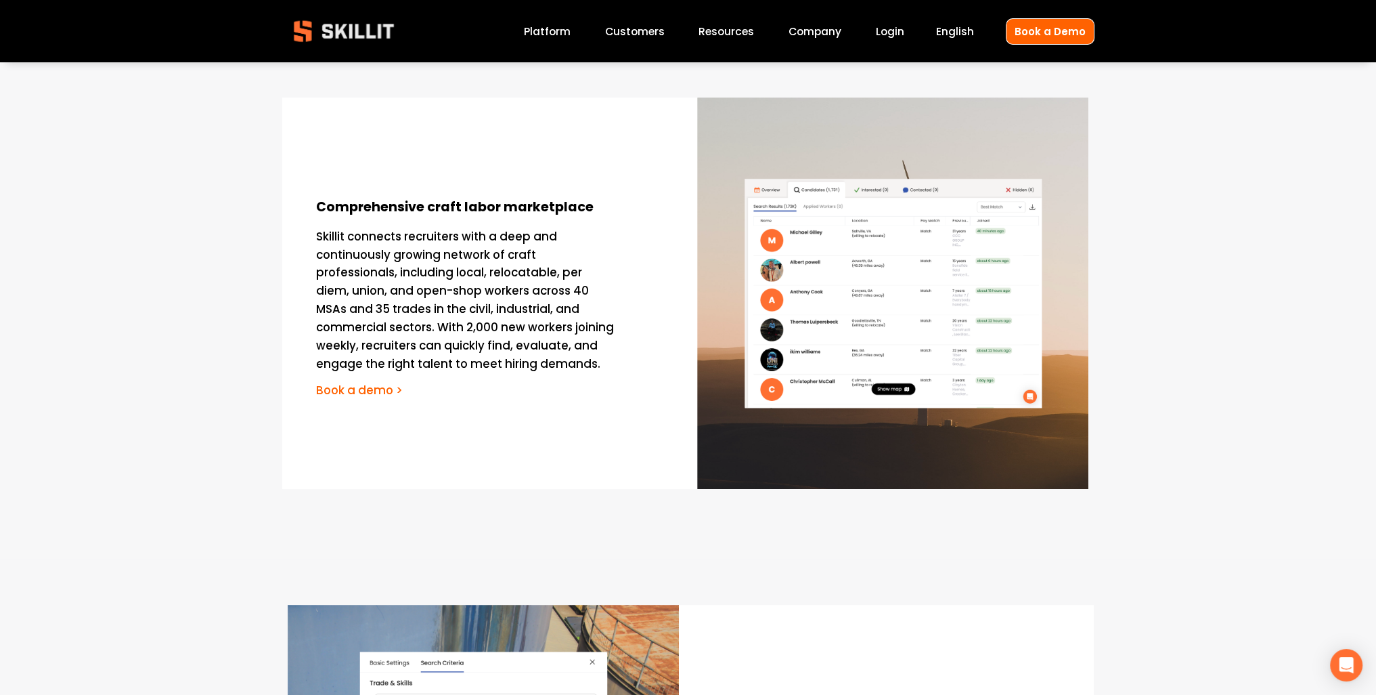
click at [867, 270] on div at bounding box center [892, 292] width 391 height 391
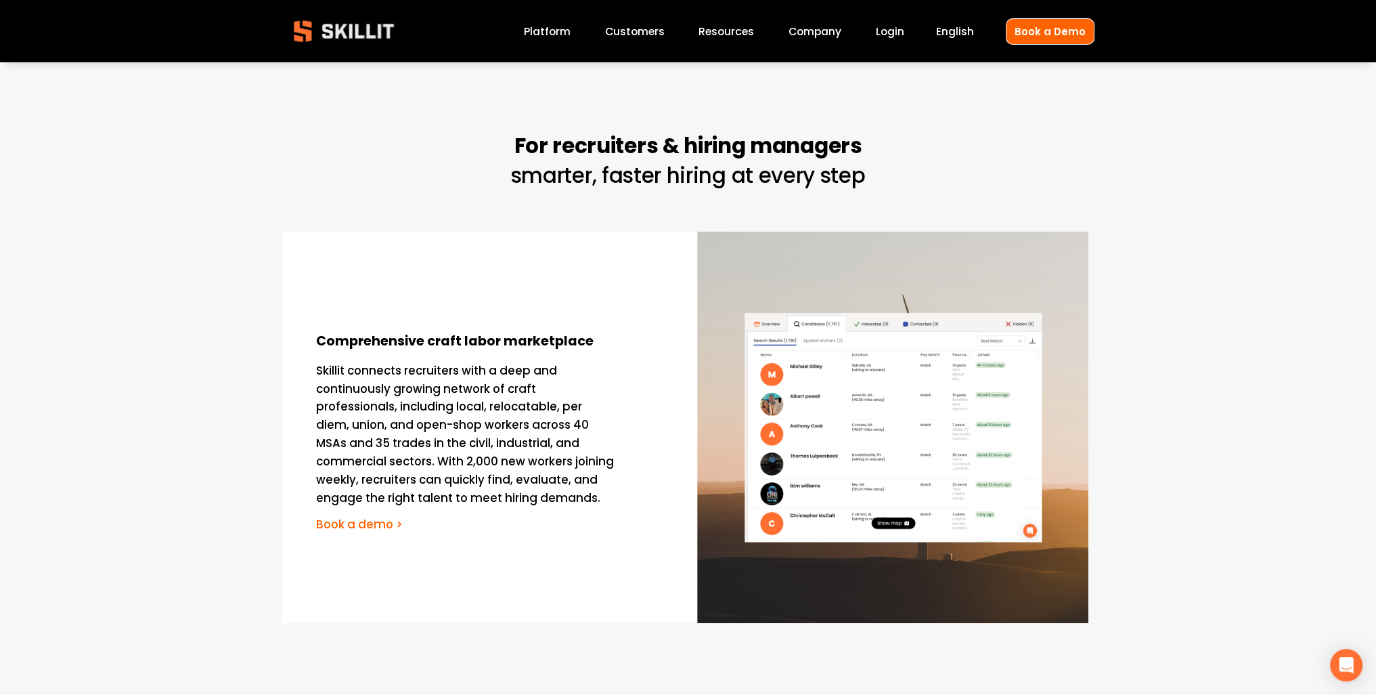
scroll to position [0, 0]
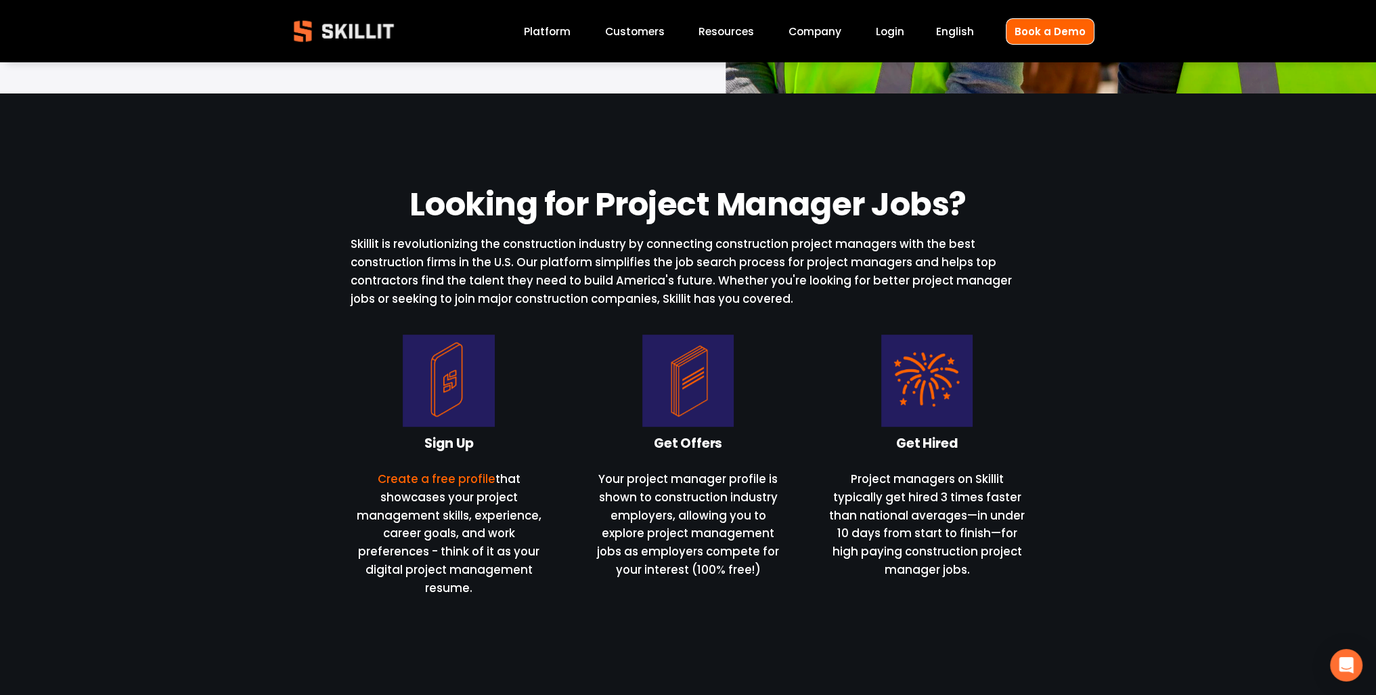
scroll to position [609, 0]
